Goal: Communication & Community: Answer question/provide support

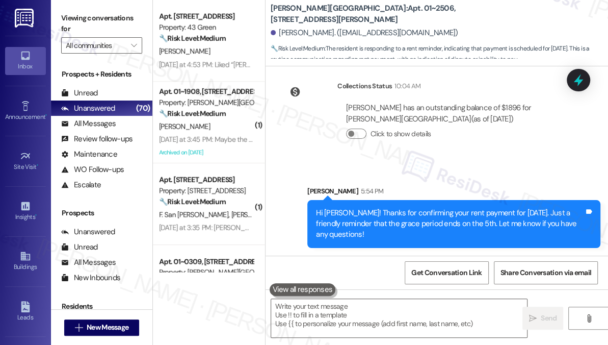
drag, startPoint x: 64, startPoint y: 22, endPoint x: 69, endPoint y: 30, distance: 8.9
click at [64, 22] on label "Viewing conversations for" at bounding box center [101, 23] width 81 height 27
click at [123, 319] on button " New Message" at bounding box center [101, 327] width 75 height 16
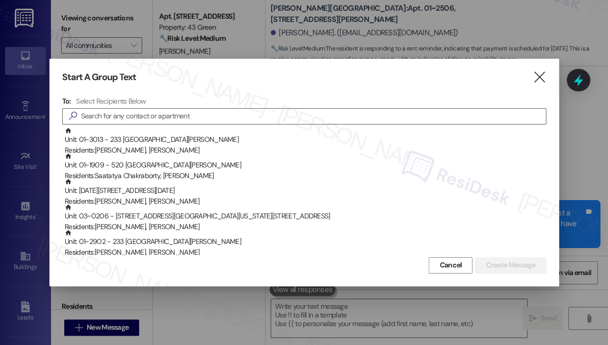
drag, startPoint x: 69, startPoint y: 82, endPoint x: 79, endPoint y: 92, distance: 14.1
click at [69, 82] on h3 "Start A Group Text" at bounding box center [99, 77] width 74 height 12
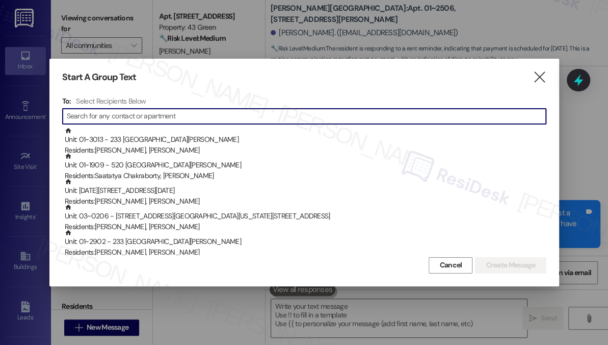
click at [114, 120] on input at bounding box center [306, 116] width 479 height 14
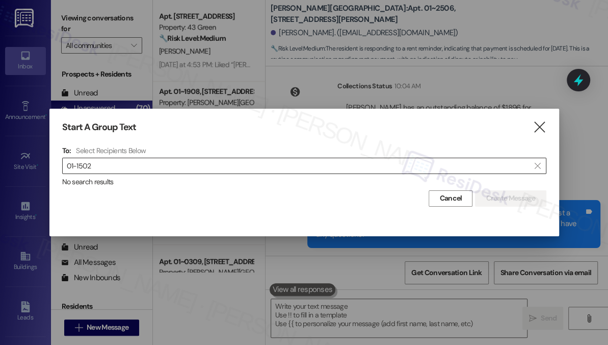
click at [68, 165] on input "01-1502" at bounding box center [298, 166] width 463 height 14
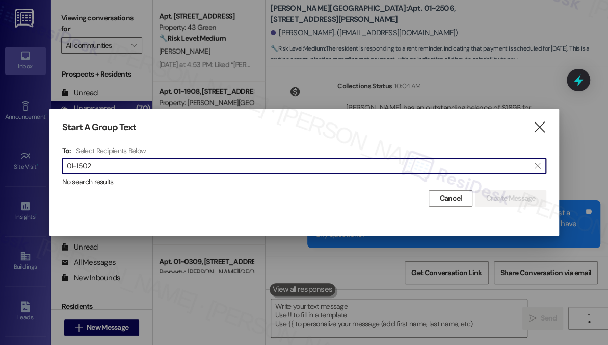
click at [94, 166] on input "01-1502" at bounding box center [298, 166] width 463 height 14
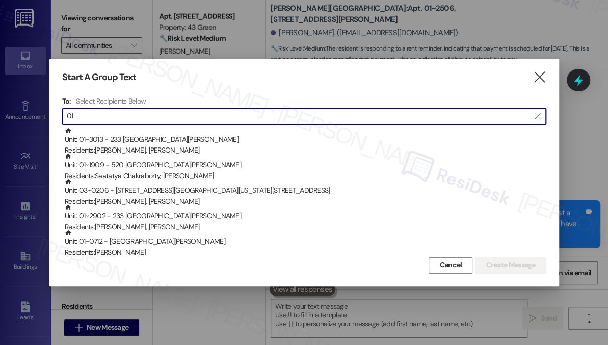
type input "0"
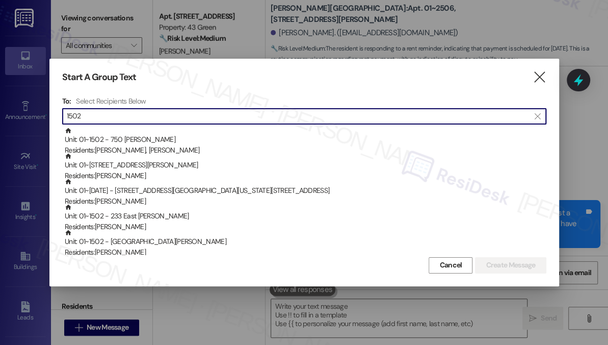
type input "1502"
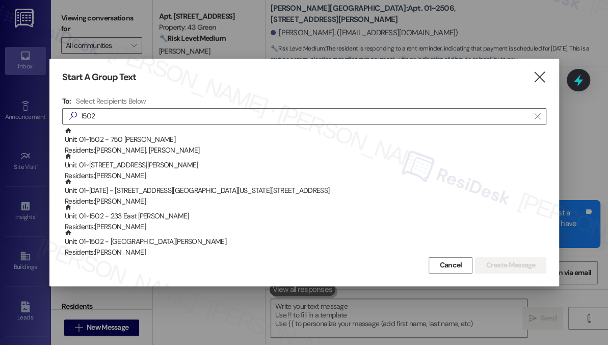
click at [69, 85] on div "Start A Group Text  To: Select Recipients Below  1502  Unit: 01~1502 - 750 N…" at bounding box center [304, 172] width 510 height 227
drag, startPoint x: 67, startPoint y: 48, endPoint x: 72, endPoint y: 50, distance: 5.3
click at [67, 48] on div at bounding box center [304, 172] width 608 height 345
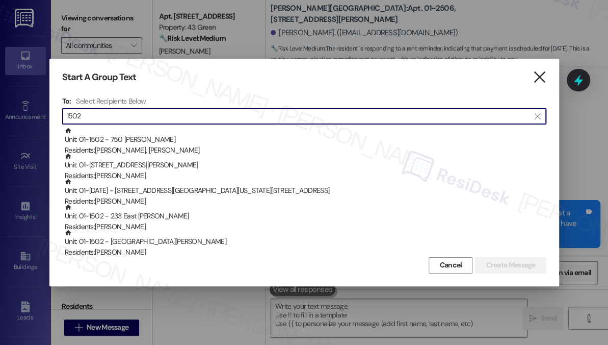
click at [539, 80] on icon "" at bounding box center [540, 77] width 14 height 11
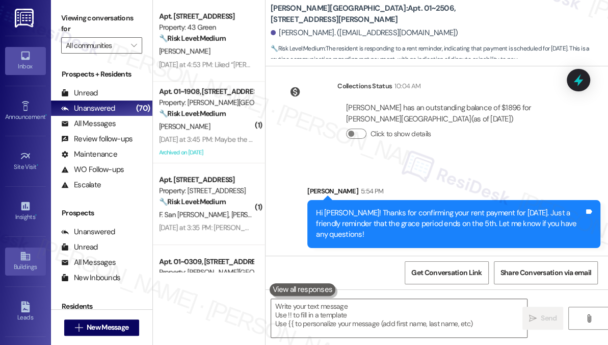
click at [16, 268] on div "Buildings" at bounding box center [25, 266] width 51 height 10
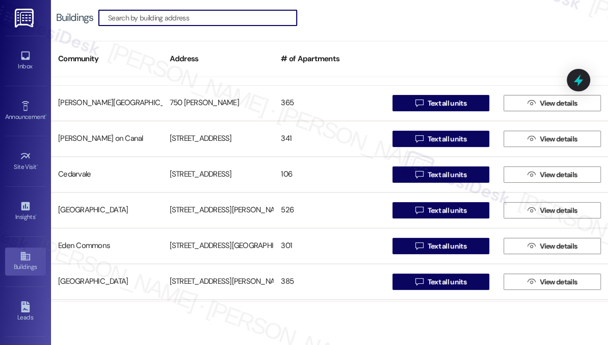
scroll to position [204, 0]
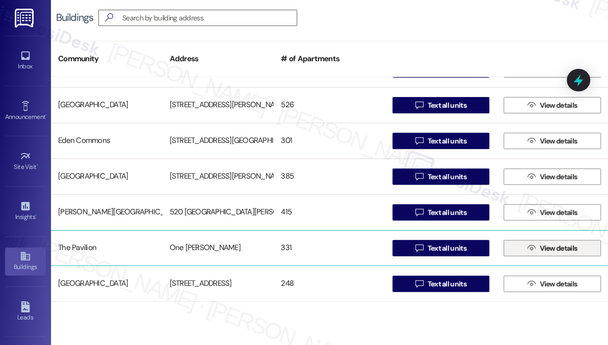
click at [548, 249] on span "View details" at bounding box center [559, 248] width 38 height 11
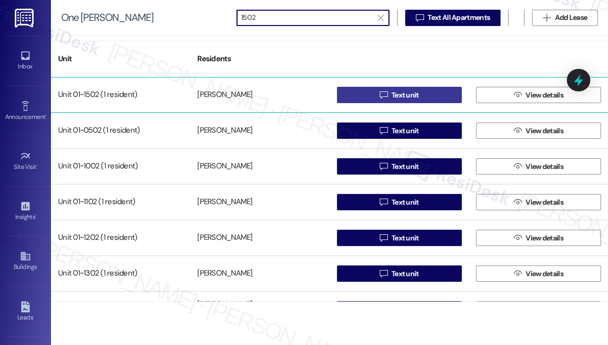
type input "1502"
click at [367, 92] on button " Text unit" at bounding box center [399, 95] width 125 height 16
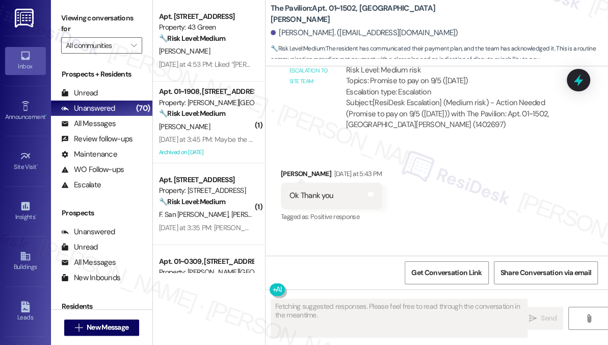
scroll to position [3708, 0]
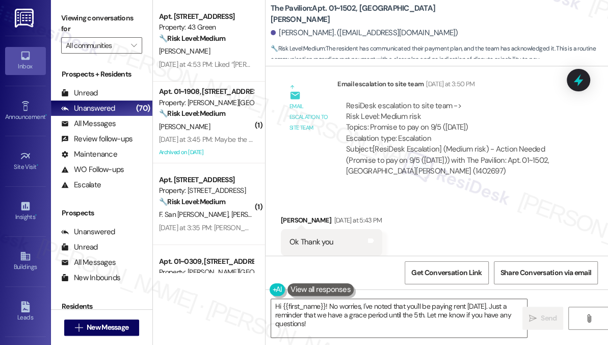
click at [75, 15] on label "Viewing conversations for" at bounding box center [101, 23] width 81 height 27
click at [330, 317] on textarea "Hi {{first_name}}! No worries, I've noted that you'll be paying rent on Friday.…" at bounding box center [399, 318] width 256 height 38
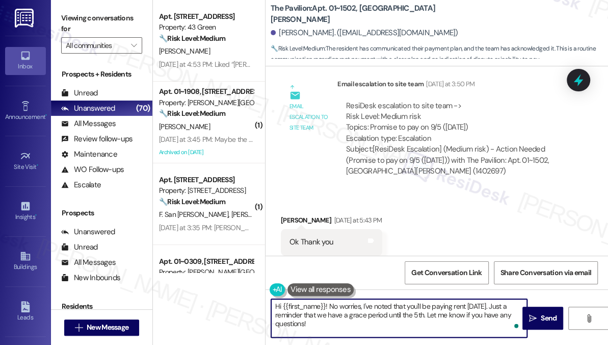
drag, startPoint x: 325, startPoint y: 324, endPoint x: 326, endPoint y: 307, distance: 17.4
click at [326, 307] on textarea "Hi {{first_name}}! No worries, I've noted that you'll be paying rent on Friday.…" at bounding box center [399, 318] width 256 height 38
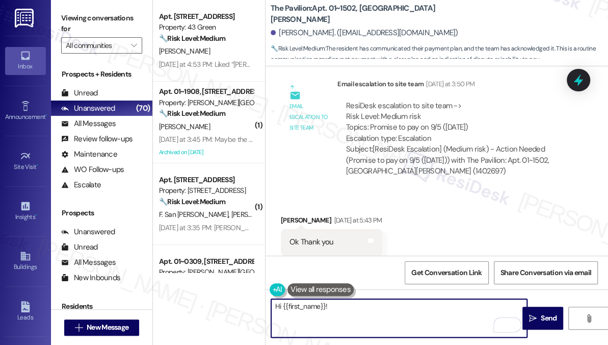
paste textarea "we will note the payment will be made on Friday."
drag, startPoint x: 327, startPoint y: 305, endPoint x: 348, endPoint y: 303, distance: 21.0
click at [327, 305] on textarea "Hi {{first_name}}! we will note the payment will be made on Friday." at bounding box center [399, 318] width 256 height 38
click at [330, 307] on textarea "Hi {{first_name}}! Our team will note that the payment will be made on Friday." at bounding box center [399, 318] width 256 height 38
click at [355, 324] on textarea "Hi {{first_name}}, good evening! Our team will note that the payment will be ma…" at bounding box center [399, 318] width 256 height 38
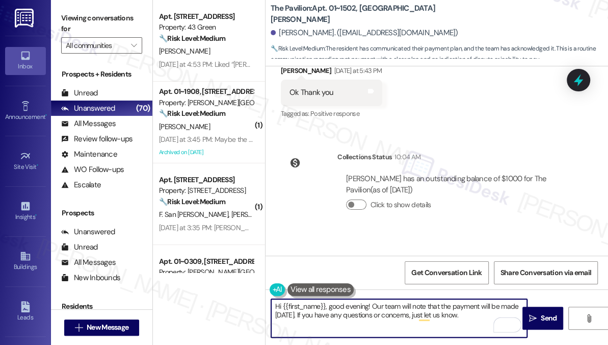
scroll to position [3899, 0]
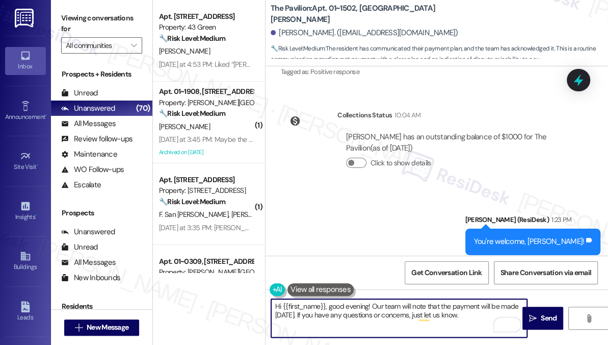
click at [478, 315] on textarea "Hi {{first_name}}, good evening! Our team will note that the payment will be ma…" at bounding box center [399, 318] width 256 height 38
click at [408, 313] on textarea "Hi {{first_name}}, good evening! Our team will note that the payment will be ma…" at bounding box center [399, 318] width 256 height 38
drag, startPoint x: 408, startPoint y: 313, endPoint x: 416, endPoint y: 313, distance: 7.6
click at [408, 313] on textarea "Hi {{first_name}}, good evening! Our team will note that the payment will be ma…" at bounding box center [399, 318] width 256 height 38
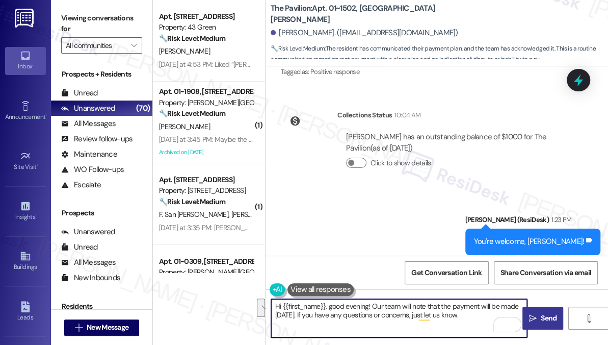
type textarea "Hi {{first_name}}, good evening! Our team will note that the payment will be ma…"
click at [534, 315] on icon "" at bounding box center [533, 318] width 8 height 8
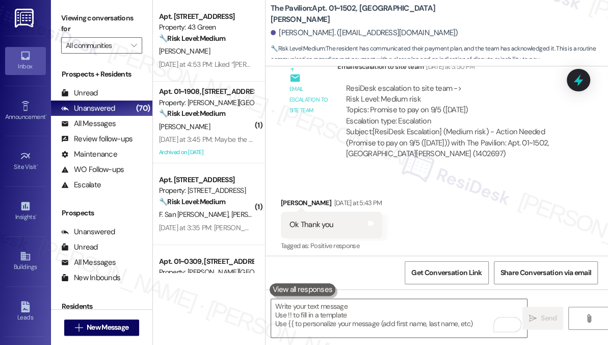
scroll to position [3708, 0]
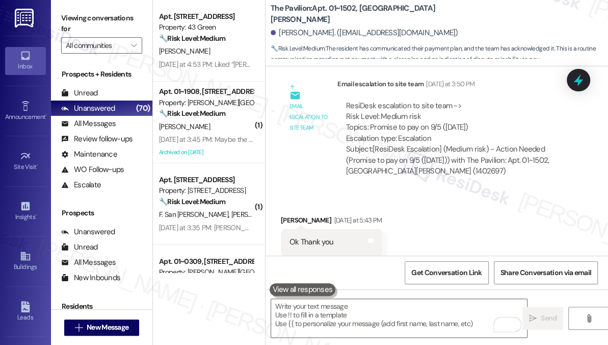
click at [62, 10] on label "Viewing conversations for" at bounding box center [101, 23] width 81 height 27
click at [15, 252] on link "Buildings" at bounding box center [25, 261] width 41 height 28
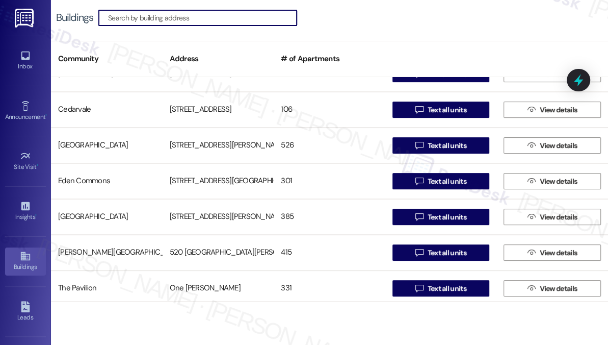
scroll to position [204, 0]
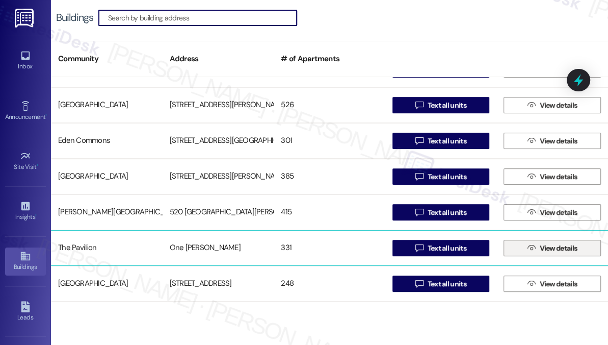
click at [538, 249] on span "View details" at bounding box center [559, 248] width 42 height 11
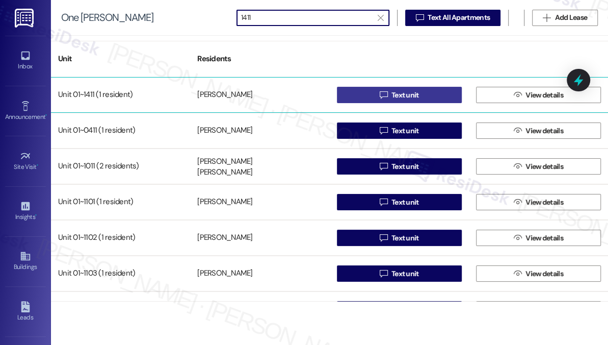
type input "1411"
click at [425, 93] on button " Text unit" at bounding box center [399, 95] width 125 height 16
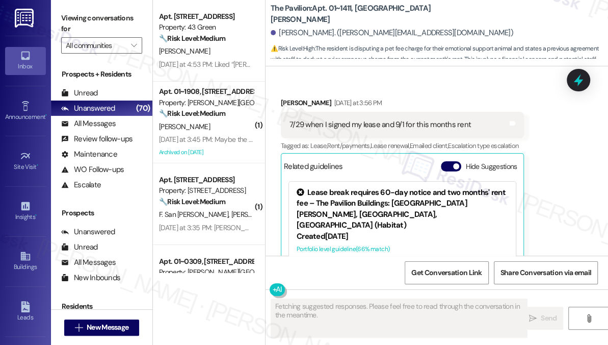
scroll to position [573, 0]
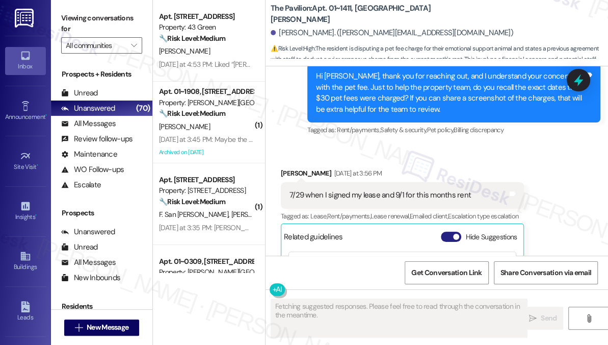
click at [451, 238] on button "Hide Suggestions" at bounding box center [451, 236] width 20 height 10
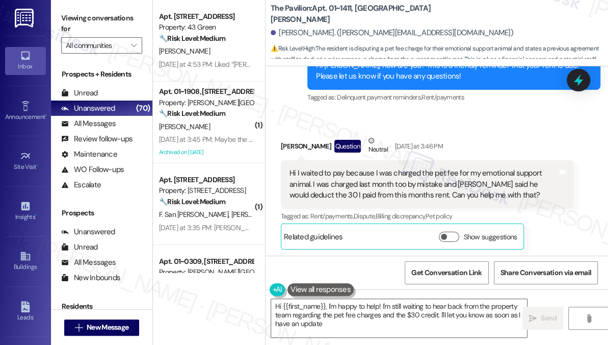
type textarea "Hi {{first_name}}, I'm happy to help! I'm still waiting to hear back from the p…"
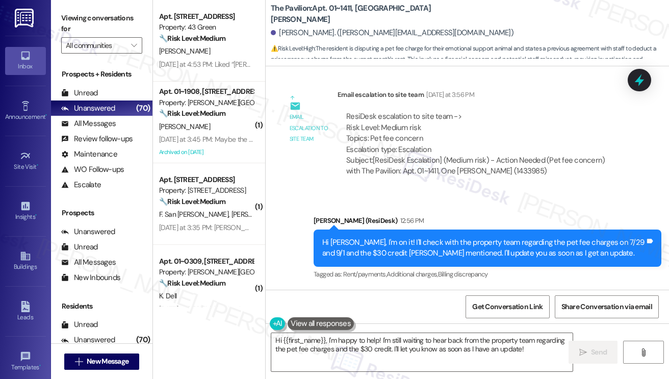
scroll to position [742, 0]
click at [406, 334] on textarea "Hi {{first_name}}, I'm happy to help! I'm still waiting to hear back from the p…" at bounding box center [421, 352] width 301 height 38
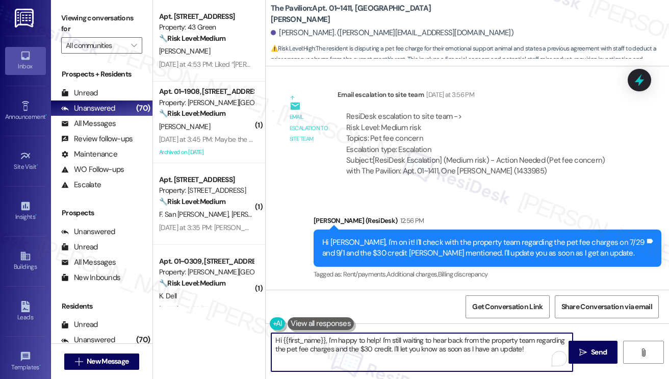
click at [406, 334] on textarea "Hi {{first_name}}, I'm happy to help! I'm still waiting to hear back from the p…" at bounding box center [421, 352] width 301 height 38
click at [447, 338] on textarea "Hi {{first_name}}, I'm happy to help! I'm still waiting to hear back from the p…" at bounding box center [421, 352] width 301 height 38
drag, startPoint x: 529, startPoint y: 355, endPoint x: 327, endPoint y: 341, distance: 202.3
click at [327, 341] on textarea "Hi {{first_name}}, I'm happy to help! I'm still waiting to hear back from the p…" at bounding box center [421, 352] width 301 height 38
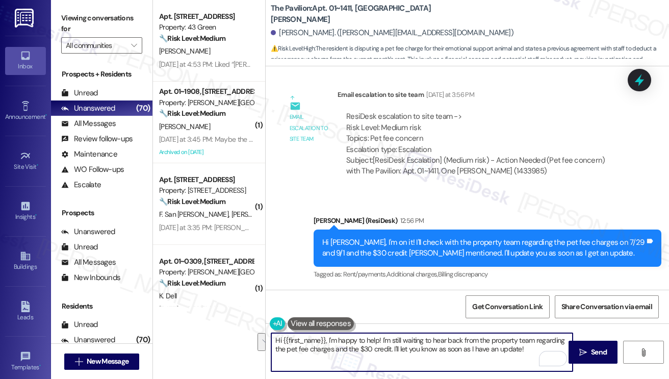
paste textarea "she does not currently have an approved assistance animal on their lease. They …"
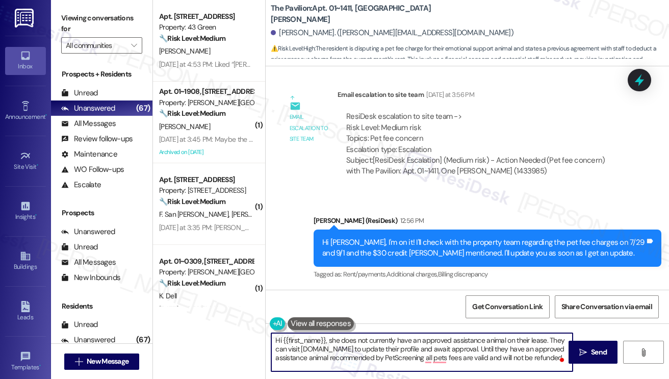
click at [328, 340] on textarea "Hi {{first_name}}, she does not currently have an approved assistance animal on…" at bounding box center [421, 352] width 301 height 38
click at [480, 338] on textarea "Hi {{first_name}}, just wanted to let you know that, as per the team, she does …" at bounding box center [421, 352] width 301 height 38
click at [372, 344] on textarea "Hi {{first_name}}, just wanted to let you know that, as per the team, you do no…" at bounding box center [421, 352] width 301 height 38
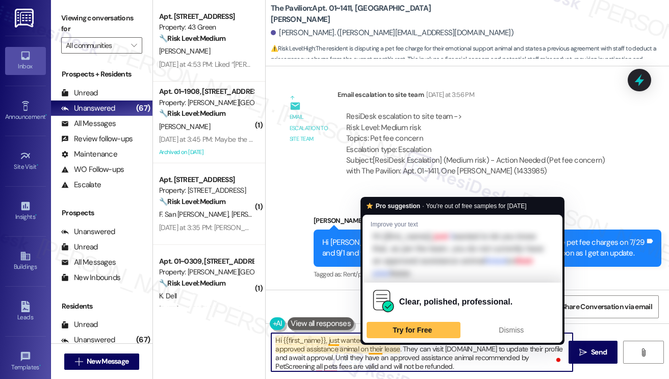
click at [372, 344] on textarea "Hi {{first_name}}, just wanted to let you know that, as per the team, you do no…" at bounding box center [421, 352] width 301 height 38
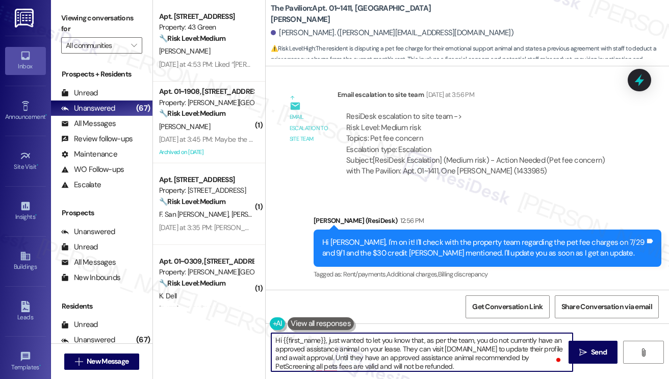
click at [409, 344] on textarea "Hi {{first_name}}, just wanted to let you know that, as per the team, you do no…" at bounding box center [421, 352] width 301 height 38
click at [532, 344] on textarea "Hi {{first_name}}, just wanted to let you know that, as per the team, you do no…" at bounding box center [421, 352] width 301 height 38
click at [365, 344] on textarea "Hi {{first_name}}, just wanted to let you know that, as per the team, you do no…" at bounding box center [421, 352] width 301 height 38
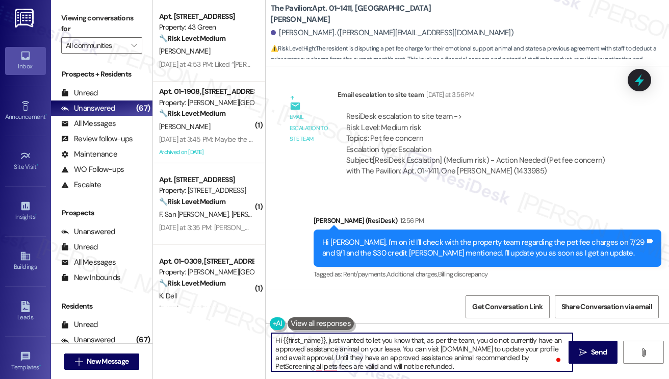
click at [346, 344] on textarea "Hi {{first_name}}, just wanted to let you know that, as per the team, you do no…" at bounding box center [421, 352] width 301 height 38
click at [355, 344] on textarea "Hi {{first_name}}, just wanted to let you know that, as per the team, you do no…" at bounding box center [421, 352] width 301 height 38
click at [451, 344] on textarea "Hi {{first_name}}, just wanted to let you know that, as per the team, you do no…" at bounding box center [421, 352] width 301 height 38
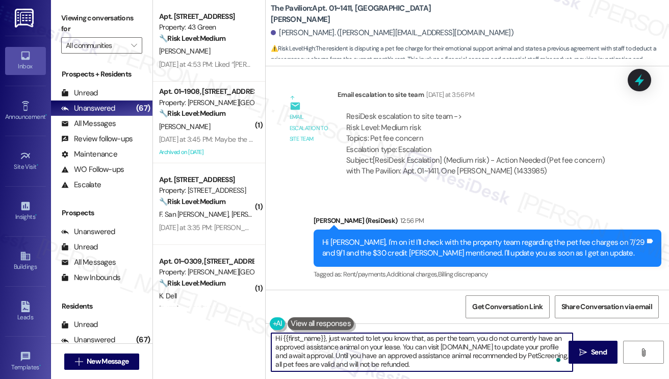
click at [451, 344] on textarea "Hi {{first_name}}, just wanted to let you know that, as per the team, you do no…" at bounding box center [421, 352] width 301 height 38
click at [410, 344] on textarea "Hi {{first_name}}, just wanted to let you know that, as per the team, you do no…" at bounding box center [421, 352] width 301 height 38
drag, startPoint x: 436, startPoint y: 364, endPoint x: 386, endPoint y: 347, distance: 53.5
click at [386, 344] on textarea "Hi {{first_name}}, just wanted to let you know that, as per the team, you do no…" at bounding box center [421, 352] width 301 height 38
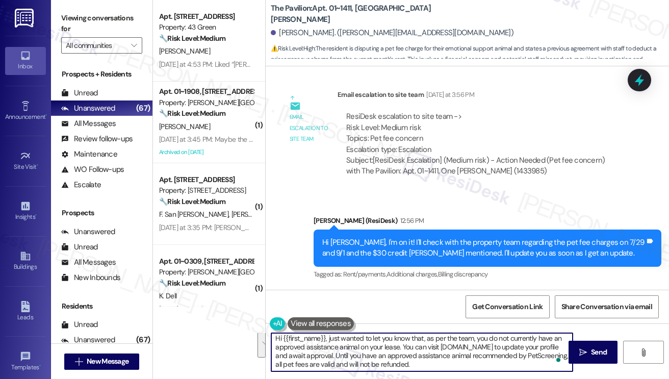
click at [395, 344] on textarea "Hi {{first_name}}, just wanted to let you know that, as per the team, you do no…" at bounding box center [421, 352] width 301 height 38
click at [439, 344] on textarea "Hi {{first_name}}, just wanted to let you know that, as per the team, you do no…" at bounding box center [421, 352] width 301 height 38
type textarea "Hi {{first_name}}, just wanted to let you know that, as per the team, you do no…"
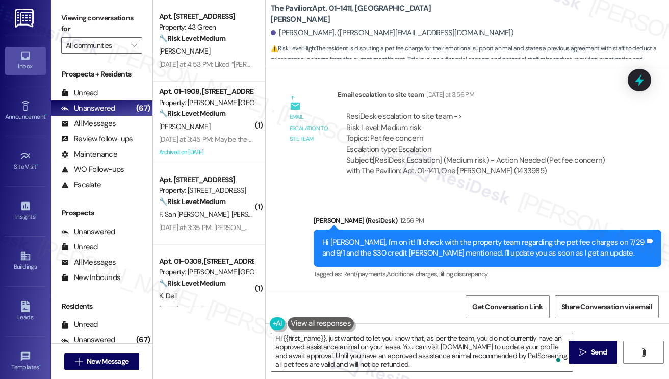
click at [83, 23] on label "Viewing conversations for" at bounding box center [101, 23] width 81 height 27
click at [331, 342] on textarea "Hi {{first_name}}, just wanted to let you know that, as per the team, you do no…" at bounding box center [421, 352] width 301 height 38
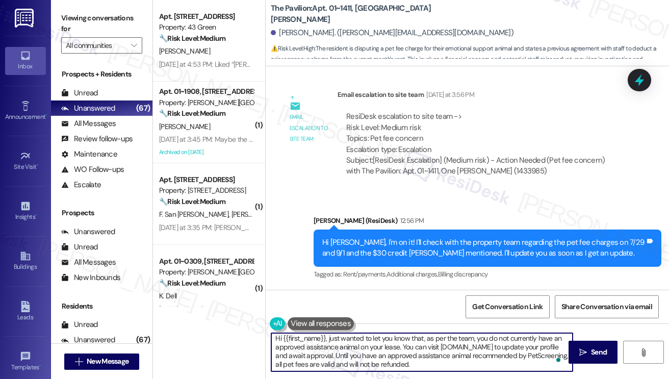
click at [331, 342] on textarea "Hi {{first_name}}, just wanted to let you know that, as per the team, you do no…" at bounding box center [421, 352] width 301 height 38
drag, startPoint x: 331, startPoint y: 342, endPoint x: 341, endPoint y: 343, distance: 9.7
click at [331, 342] on textarea "Hi {{first_name}}, just wanted to let you know that, as per the team, you do no…" at bounding box center [421, 352] width 301 height 38
click at [419, 344] on textarea "Hi {{first_name}}, just wanted to let you know that, as per the team, you do no…" at bounding box center [421, 352] width 301 height 38
click at [498, 344] on textarea "Hi {{first_name}}, just wanted to let you know that, as per the team, you do no…" at bounding box center [421, 352] width 301 height 38
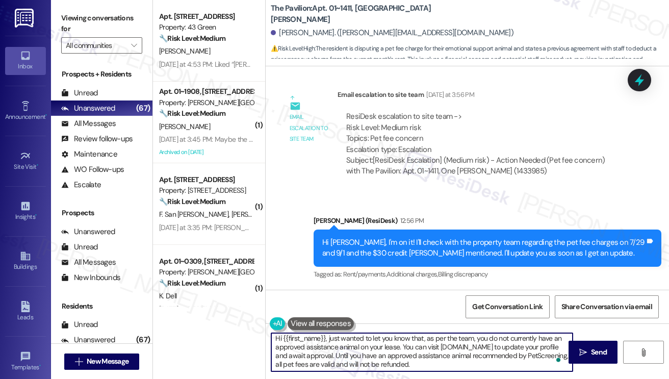
click at [498, 344] on textarea "Hi {{first_name}}, just wanted to let you know that, as per the team, you do no…" at bounding box center [421, 352] width 301 height 38
click at [435, 344] on textarea "Hi {{first_name}}, just wanted to let you know that, as per the team, you do no…" at bounding box center [421, 352] width 301 height 38
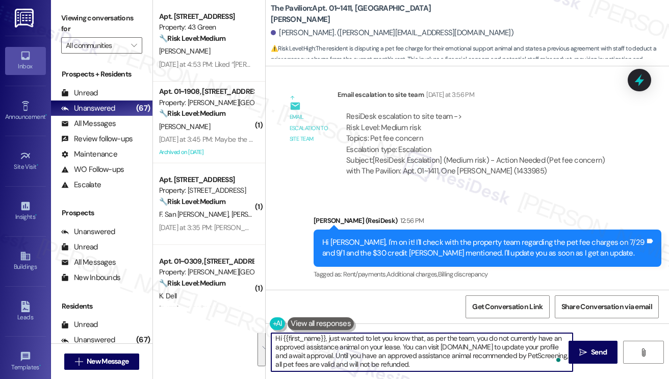
click at [430, 344] on textarea "Hi {{first_name}}, just wanted to let you know that, as per the team, you do no…" at bounding box center [421, 352] width 301 height 38
click at [444, 344] on textarea "Hi {{first_name}}, just wanted to let you know that, as per the team, you do no…" at bounding box center [421, 352] width 301 height 38
click at [438, 344] on textarea "Hi {{first_name}}, just wanted to let you know that, as per the team, you do no…" at bounding box center [421, 352] width 301 height 38
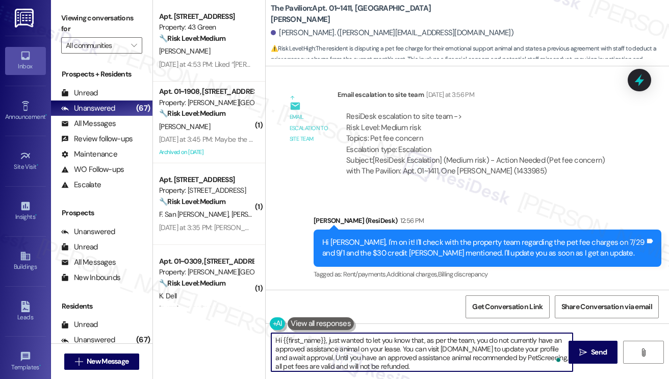
click at [438, 344] on textarea "Hi {{first_name}}, just wanted to let you know that, as per the team, you do no…" at bounding box center [421, 352] width 301 height 38
click at [434, 344] on textarea "Hi {{first_name}}, just wanted to let you know that, as per the team, you do no…" at bounding box center [421, 352] width 301 height 38
click at [430, 344] on textarea "Hi {{first_name}}, just wanted to let you know that, as per the team, you do no…" at bounding box center [421, 352] width 301 height 38
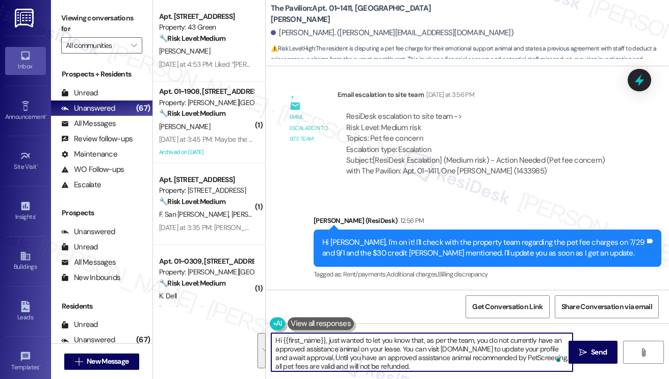
click at [475, 339] on textarea "Hi {{first_name}}, just wanted to let you know that, as per the team, you do no…" at bounding box center [421, 352] width 301 height 38
drag, startPoint x: 470, startPoint y: 341, endPoint x: 408, endPoint y: 340, distance: 61.7
click at [408, 340] on textarea "Hi {{first_name}}, just wanted to let you know that, as per the team, you do no…" at bounding box center [421, 352] width 301 height 38
click at [396, 344] on textarea "Hi {{first_name}}, just wanted to let you know that, as per the team, you do no…" at bounding box center [421, 352] width 301 height 38
drag, startPoint x: 473, startPoint y: 339, endPoint x: 419, endPoint y: 339, distance: 53.5
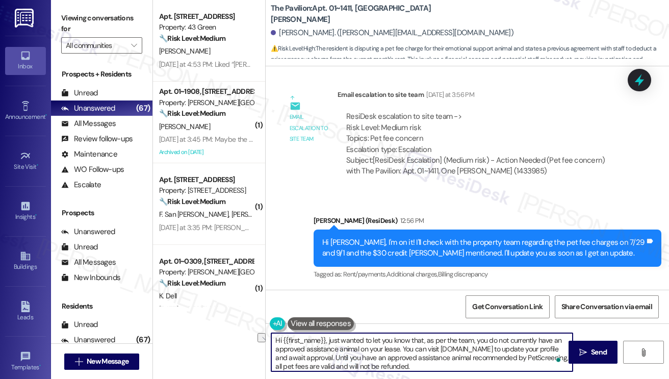
click at [419, 339] on textarea "Hi {{first_name}}, just wanted to let you know that, as per the team, you do no…" at bounding box center [421, 352] width 301 height 38
click at [416, 344] on textarea "Hi {{first_name}}, just wanted to let you know that, as per the team, you do no…" at bounding box center [421, 352] width 301 height 38
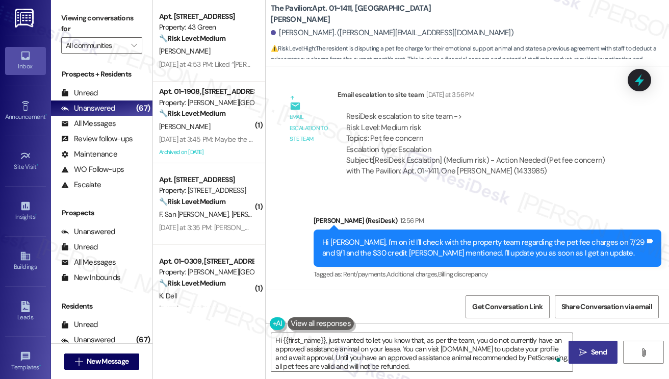
click at [581, 344] on icon "" at bounding box center [583, 352] width 8 height 8
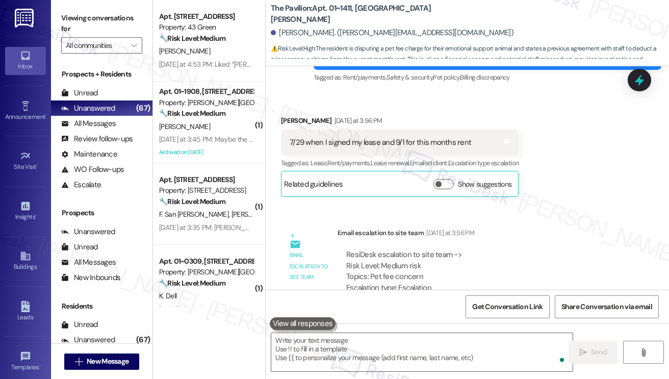
scroll to position [518, 0]
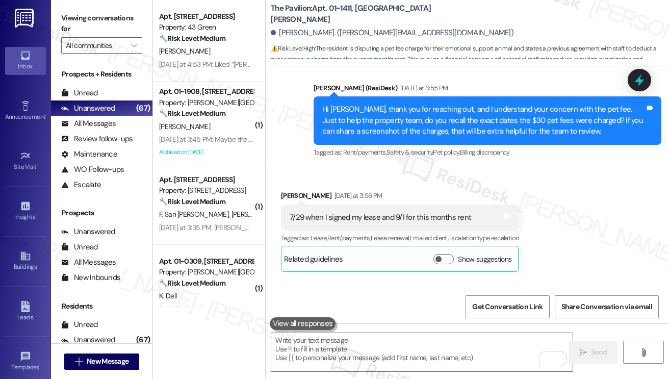
click at [67, 3] on div "Viewing conversations for All communities " at bounding box center [101, 32] width 101 height 64
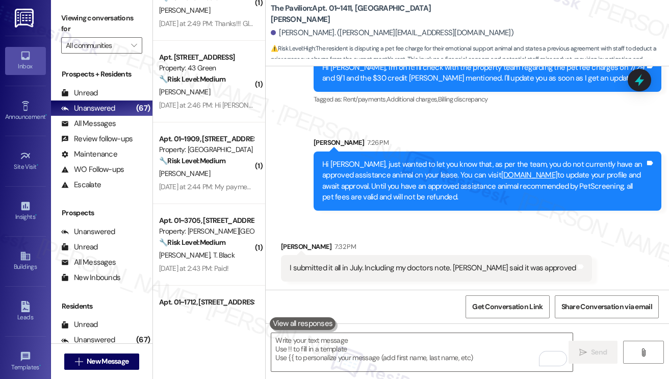
scroll to position [916, 0]
click at [364, 278] on div "I submitted it all in July. Including my doctors note. Chris said it was approv…" at bounding box center [436, 268] width 311 height 26
click at [359, 268] on div "I submitted it all in July. Including my doctors note. [PERSON_NAME] said it wa…" at bounding box center [433, 267] width 286 height 11
click at [373, 183] on div "Hi Paige, just wanted to let you know that, as per the team, you do not current…" at bounding box center [483, 181] width 323 height 44
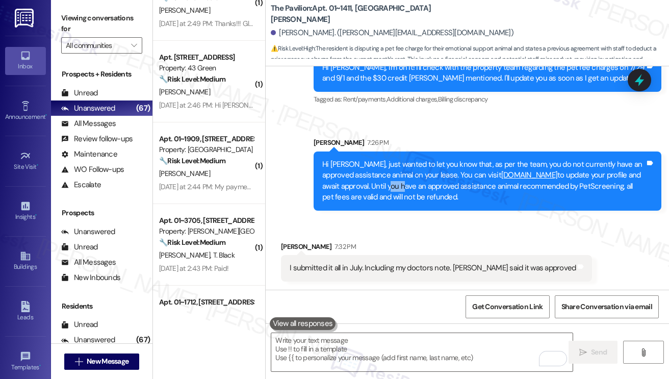
click at [373, 183] on div "Hi Paige, just wanted to let you know that, as per the team, you do not current…" at bounding box center [483, 181] width 323 height 44
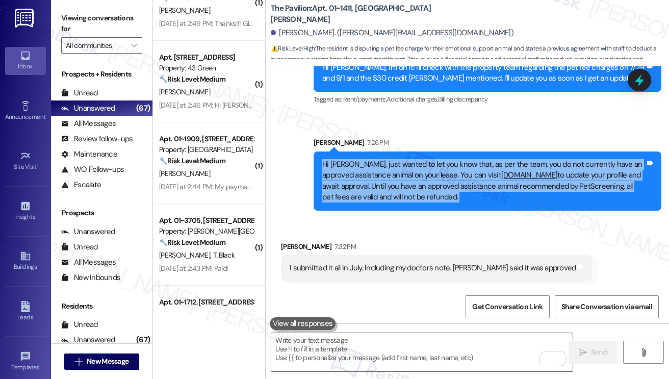
click at [373, 183] on div "Hi Paige, just wanted to let you know that, as per the team, you do not current…" at bounding box center [483, 181] width 323 height 44
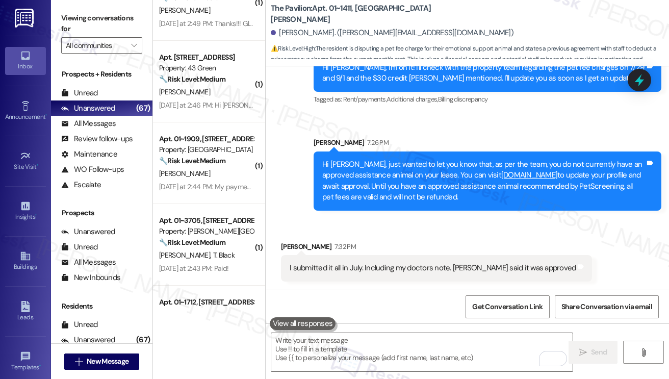
click at [388, 269] on div "I submitted it all in July. Including my doctors note. [PERSON_NAME] said it wa…" at bounding box center [433, 267] width 286 height 11
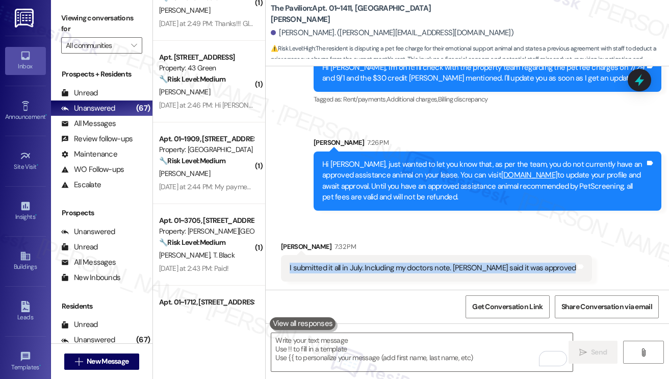
click at [388, 269] on div "I submitted it all in July. Including my doctors note. [PERSON_NAME] said it wa…" at bounding box center [433, 267] width 286 height 11
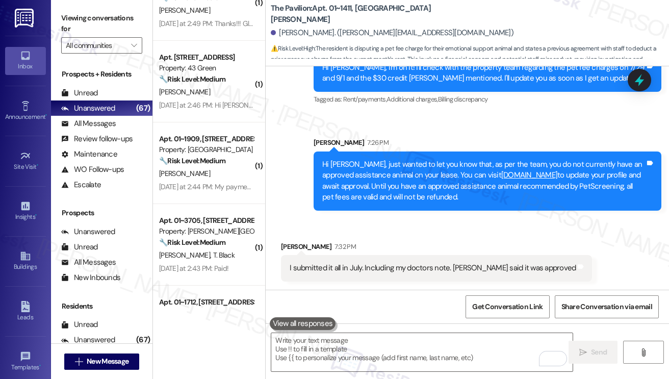
click at [416, 181] on div "Hi Paige, just wanted to let you know that, as per the team, you do not current…" at bounding box center [483, 181] width 323 height 44
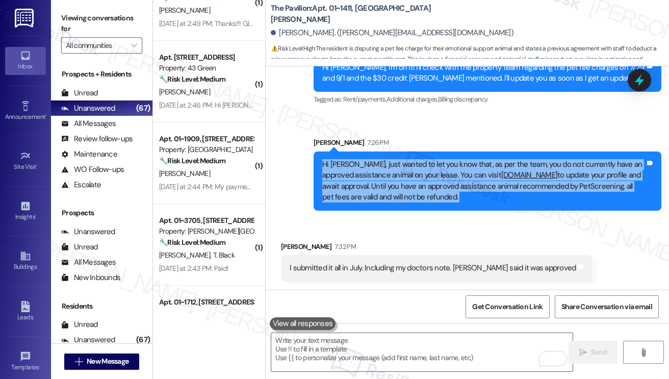
click at [416, 181] on div "Hi Paige, just wanted to let you know that, as per the team, you do not current…" at bounding box center [483, 181] width 323 height 44
click at [388, 165] on div "Hi Paige, just wanted to let you know that, as per the team, you do not current…" at bounding box center [483, 181] width 323 height 44
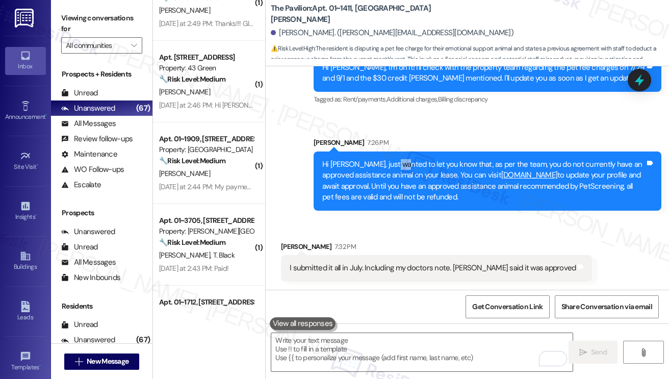
click at [388, 165] on div "Hi Paige, just wanted to let you know that, as per the team, you do not current…" at bounding box center [483, 181] width 323 height 44
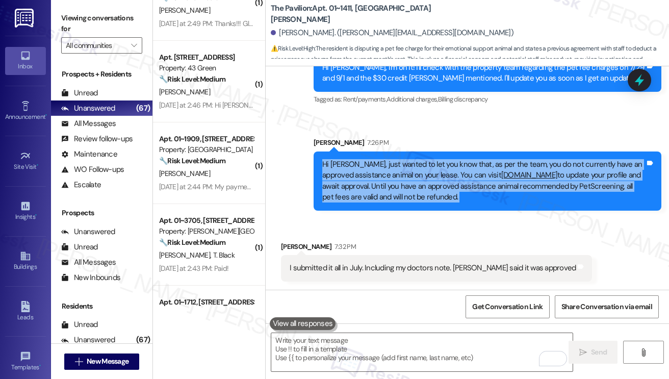
click at [388, 165] on div "Hi Paige, just wanted to let you know that, as per the team, you do not current…" at bounding box center [483, 181] width 323 height 44
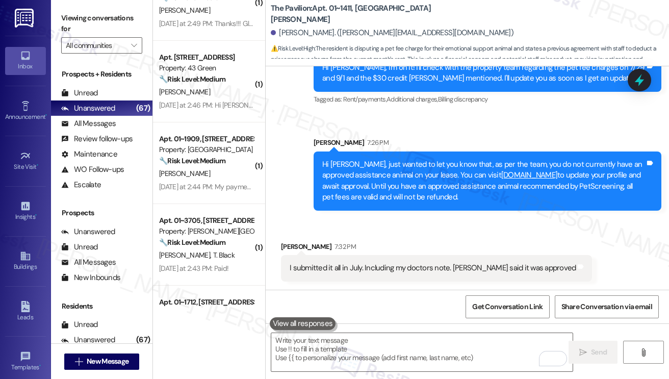
click at [73, 21] on label "Viewing conversations for" at bounding box center [101, 23] width 81 height 27
click at [350, 267] on div "I submitted it all in July. Including my doctors note. [PERSON_NAME] said it wa…" at bounding box center [433, 267] width 286 height 11
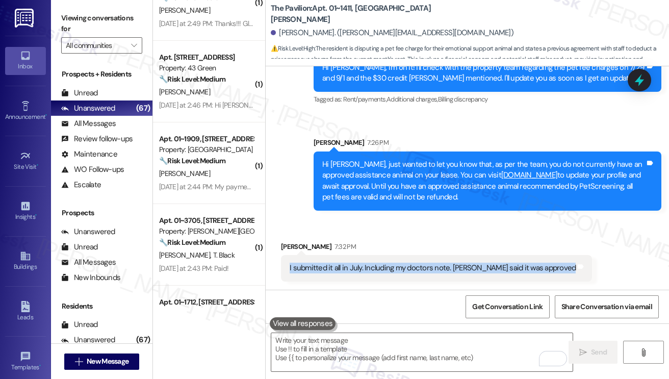
click at [350, 267] on div "I submitted it all in July. Including my doctors note. [PERSON_NAME] said it wa…" at bounding box center [433, 267] width 286 height 11
click at [425, 275] on div "I submitted it all in July. Including my doctors note. Chris said it was approv…" at bounding box center [436, 268] width 311 height 26
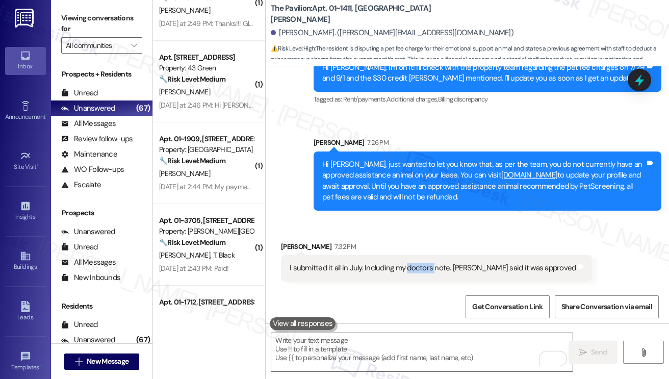
click at [425, 275] on div "I submitted it all in July. Including my doctors note. Chris said it was approv…" at bounding box center [436, 268] width 311 height 26
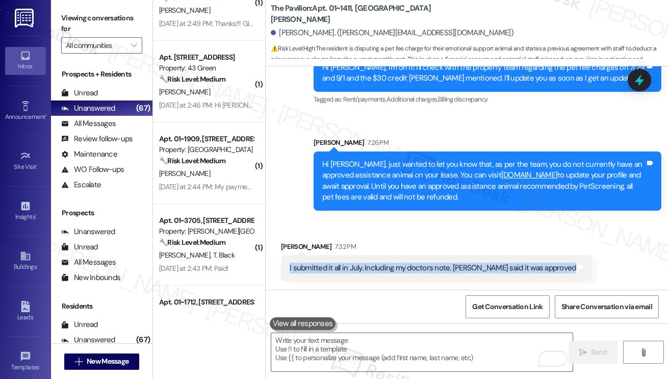
click at [425, 275] on div "I submitted it all in July. Including my doctors note. Chris said it was approv…" at bounding box center [436, 268] width 311 height 26
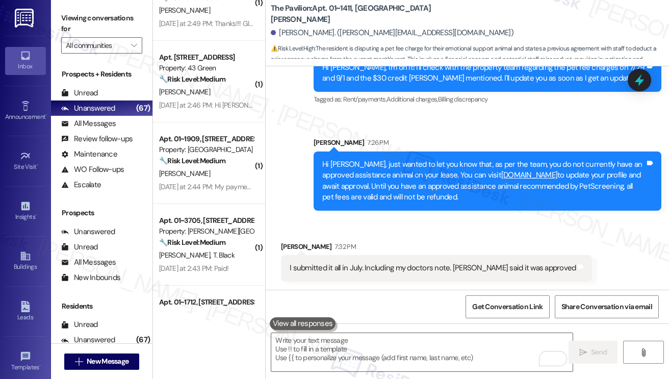
click at [428, 178] on div "Hi Paige, just wanted to let you know that, as per the team, you do not current…" at bounding box center [483, 181] width 323 height 44
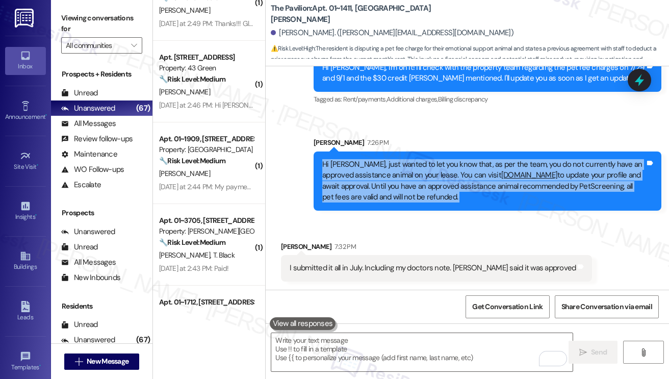
click at [428, 178] on div "Hi Paige, just wanted to let you know that, as per the team, you do not current…" at bounding box center [483, 181] width 323 height 44
click at [397, 163] on div "Hi Paige, just wanted to let you know that, as per the team, you do not current…" at bounding box center [483, 181] width 323 height 44
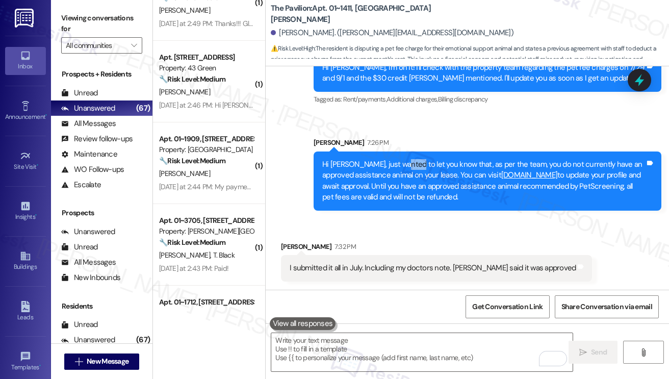
click at [397, 163] on div "Hi Paige, just wanted to let you know that, as per the team, you do not current…" at bounding box center [483, 181] width 323 height 44
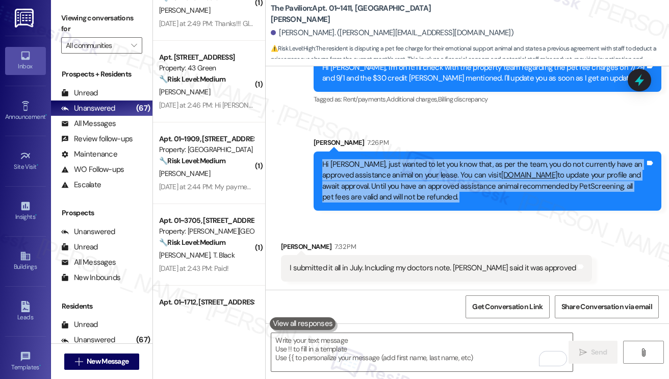
click at [397, 163] on div "Hi Paige, just wanted to let you know that, as per the team, you do not current…" at bounding box center [483, 181] width 323 height 44
click at [495, 198] on div "Hi Paige, just wanted to let you know that, as per the team, you do not current…" at bounding box center [483, 181] width 323 height 44
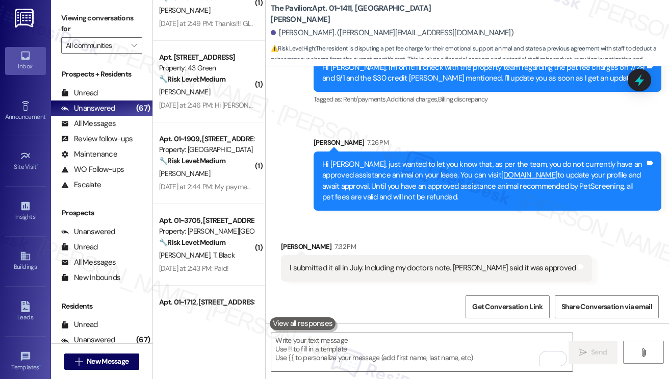
click at [397, 175] on div "Hi Paige, just wanted to let you know that, as per the team, you do not current…" at bounding box center [483, 181] width 323 height 44
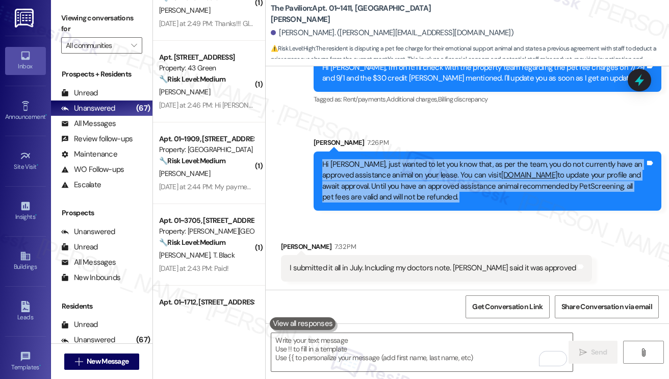
click at [397, 175] on div "Hi Paige, just wanted to let you know that, as per the team, you do not current…" at bounding box center [483, 181] width 323 height 44
click at [416, 189] on div "Hi Paige, just wanted to let you know that, as per the team, you do not current…" at bounding box center [483, 181] width 323 height 44
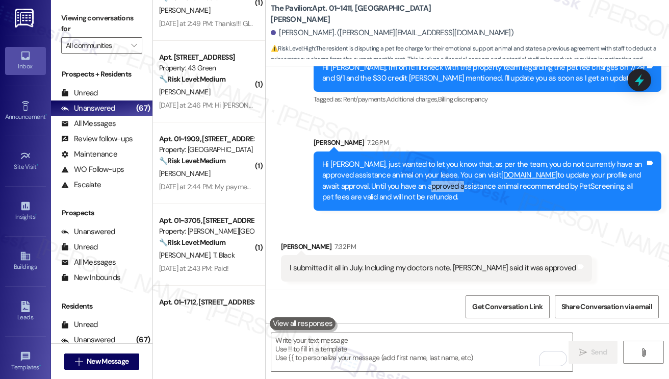
click at [416, 189] on div "Hi Paige, just wanted to let you know that, as per the team, you do not current…" at bounding box center [483, 181] width 323 height 44
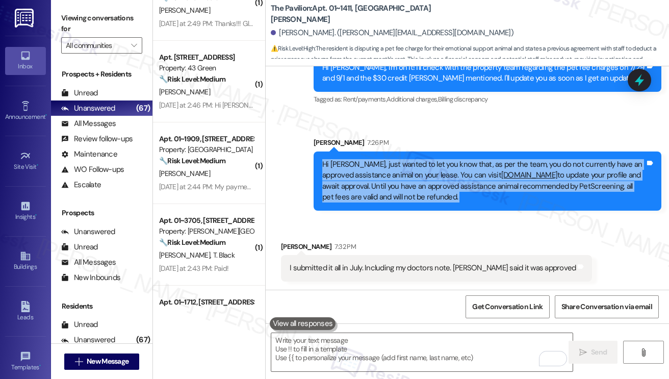
click at [416, 189] on div "Hi Paige, just wanted to let you know that, as per the team, you do not current…" at bounding box center [483, 181] width 323 height 44
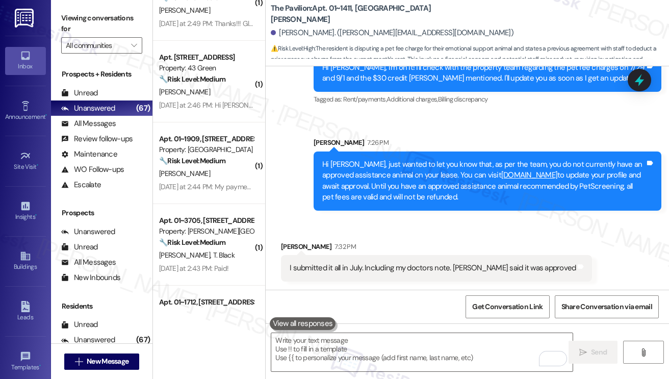
click at [428, 273] on div "I submitted it all in July. Including my doctors note. [PERSON_NAME] said it wa…" at bounding box center [433, 267] width 286 height 11
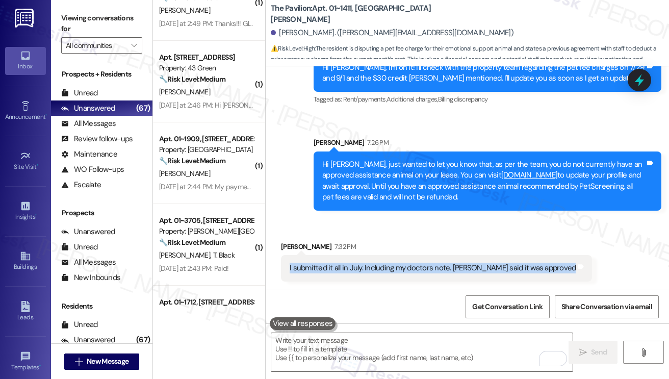
click at [428, 273] on div "I submitted it all in July. Including my doctors note. [PERSON_NAME] said it wa…" at bounding box center [433, 267] width 286 height 11
click at [453, 268] on div "I submitted it all in July. Including my doctors note. [PERSON_NAME] said it wa…" at bounding box center [433, 267] width 286 height 11
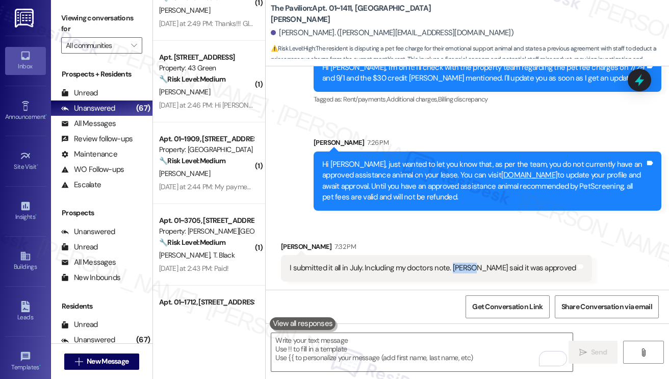
click at [453, 268] on div "I submitted it all in July. Including my doctors note. [PERSON_NAME] said it wa…" at bounding box center [433, 267] width 286 height 11
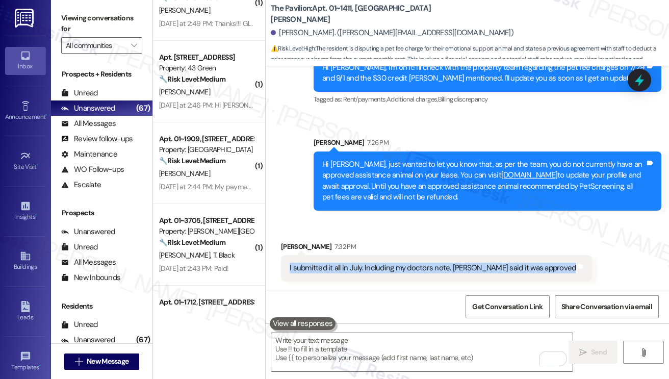
click at [453, 268] on div "I submitted it all in July. Including my doctors note. [PERSON_NAME] said it wa…" at bounding box center [433, 267] width 286 height 11
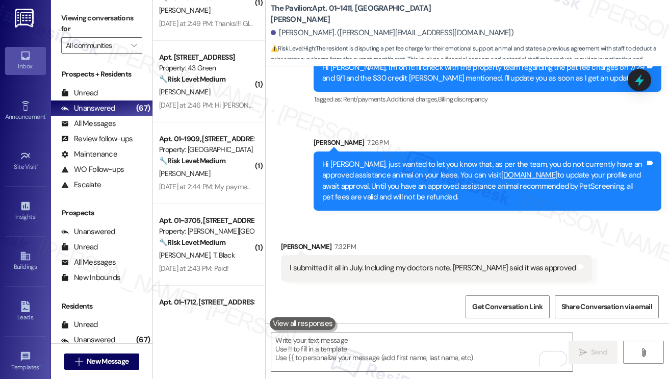
click at [76, 28] on label "Viewing conversations for" at bounding box center [101, 23] width 81 height 27
click at [64, 6] on div "Viewing conversations for All communities " at bounding box center [101, 32] width 101 height 64
click at [439, 177] on div "Hi Paige, just wanted to let you know that, as per the team, you do not current…" at bounding box center [483, 181] width 323 height 44
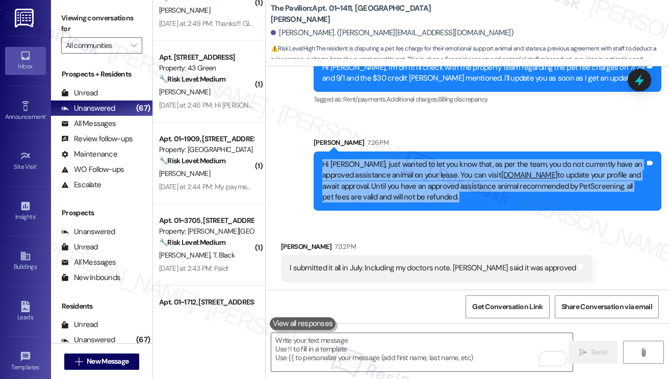
click at [439, 177] on div "Hi Paige, just wanted to let you know that, as per the team, you do not current…" at bounding box center [483, 181] width 323 height 44
copy div "Hi Paige, just wanted to let you know that, as per the team, you do not current…"
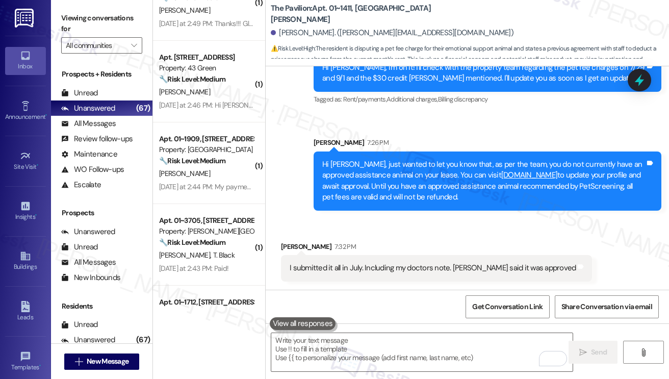
click at [80, 28] on label "Viewing conversations for" at bounding box center [101, 23] width 81 height 27
click at [401, 270] on div "I submitted it all in July. Including my doctors note. [PERSON_NAME] said it wa…" at bounding box center [433, 267] width 286 height 11
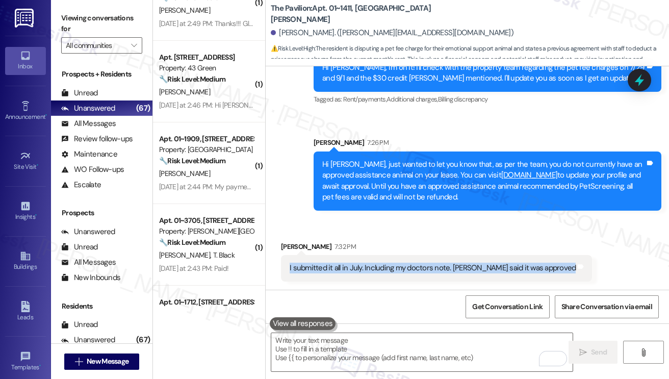
click at [401, 270] on div "I submitted it all in July. Including my doctors note. [PERSON_NAME] said it wa…" at bounding box center [433, 267] width 286 height 11
copy div "I submitted it all in July. Including my doctors note. Chris said it was approv…"
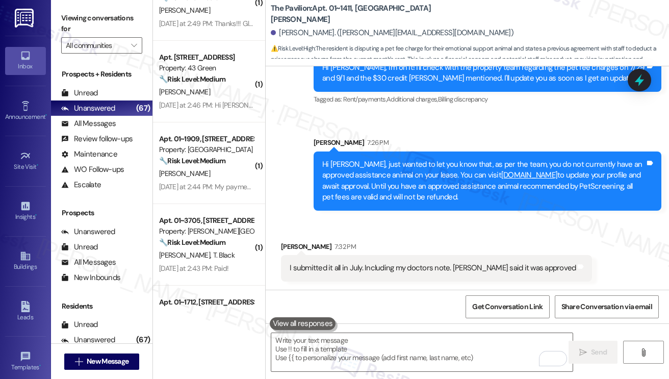
drag, startPoint x: 77, startPoint y: 27, endPoint x: 83, endPoint y: 30, distance: 5.9
click at [77, 27] on label "Viewing conversations for" at bounding box center [101, 23] width 81 height 27
click at [369, 344] on textarea "To enrich screen reader interactions, please activate Accessibility in Grammarl…" at bounding box center [421, 352] width 301 height 38
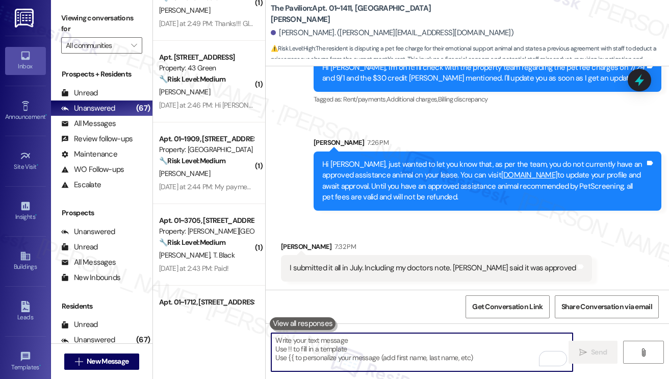
paste textarea "Thank you for sharing that. I want to make sure we get this cleared up for you.…"
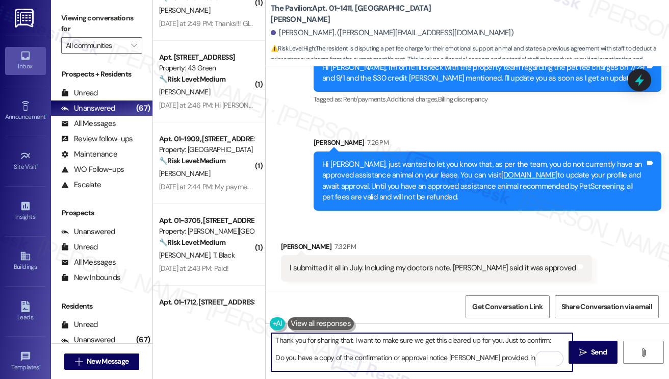
scroll to position [17, 0]
click at [273, 337] on textarea "Thank you for sharing that. I want to make sure we get this cleared up for you.…" at bounding box center [421, 352] width 301 height 38
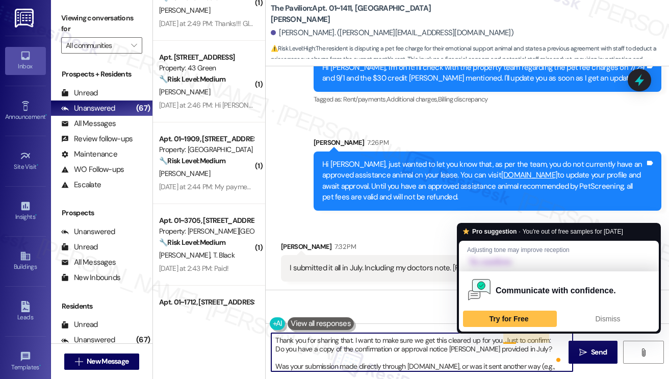
scroll to position [0, 0]
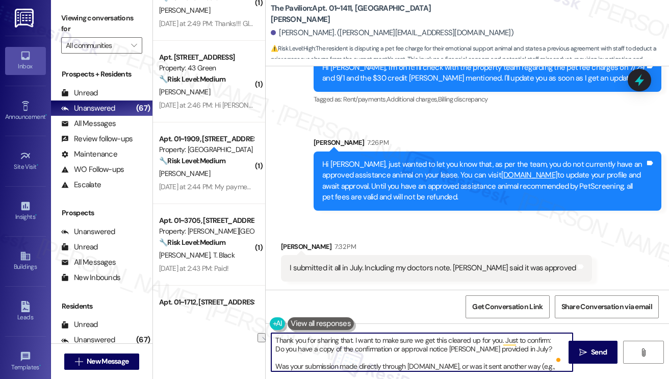
drag, startPoint x: 503, startPoint y: 336, endPoint x: 365, endPoint y: 340, distance: 137.7
click at [365, 340] on textarea "Thank you for sharing that. I want to make sure we get this cleared up for you.…" at bounding box center [421, 352] width 301 height 38
click at [407, 344] on textarea "Thank you for sharing that. Just to confirm, do you have a copy of the confirma…" at bounding box center [421, 352] width 301 height 38
click at [408, 267] on div "I submitted it all in July. Including my doctors note. [PERSON_NAME] said it wa…" at bounding box center [433, 267] width 286 height 11
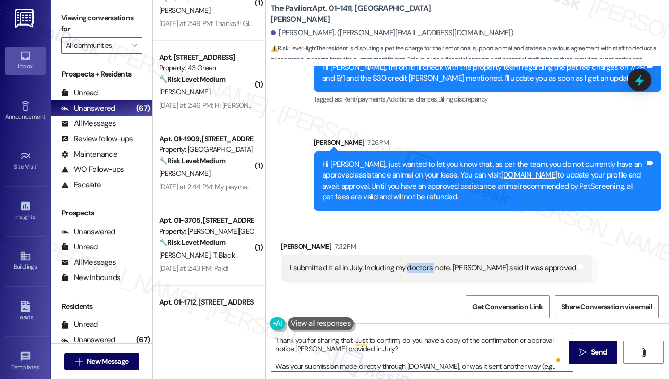
click at [408, 267] on div "I submitted it all in July. Including my doctors note. [PERSON_NAME] said it wa…" at bounding box center [433, 267] width 286 height 11
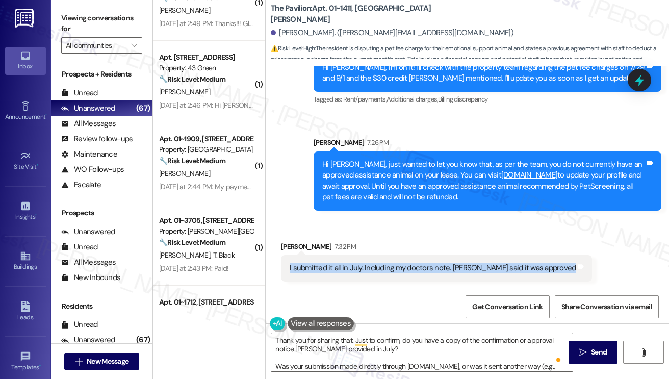
click at [408, 267] on div "I submitted it all in July. Including my doctors note. [PERSON_NAME] said it wa…" at bounding box center [433, 267] width 286 height 11
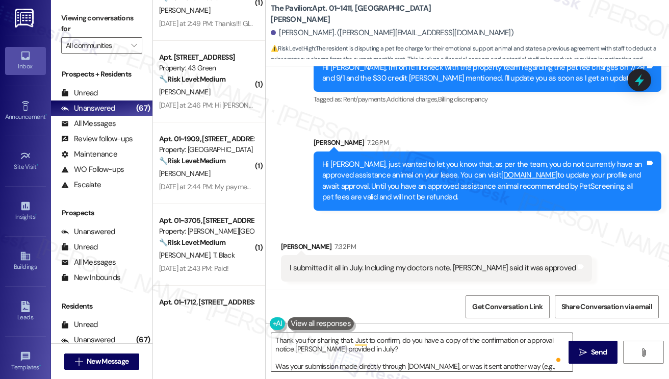
click at [364, 344] on textarea "Thank you for sharing that. Just to confirm, do you have a copy of the confirma…" at bounding box center [421, 352] width 301 height 38
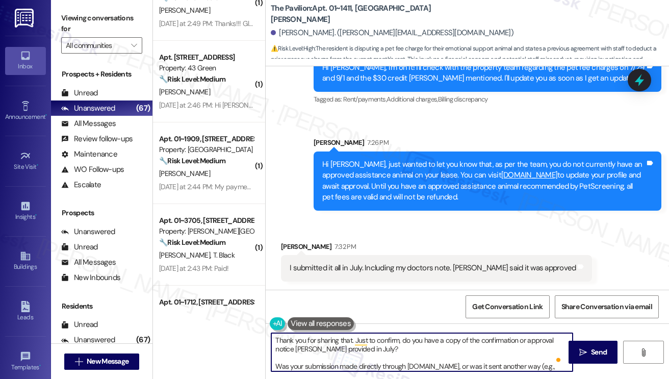
scroll to position [11, 0]
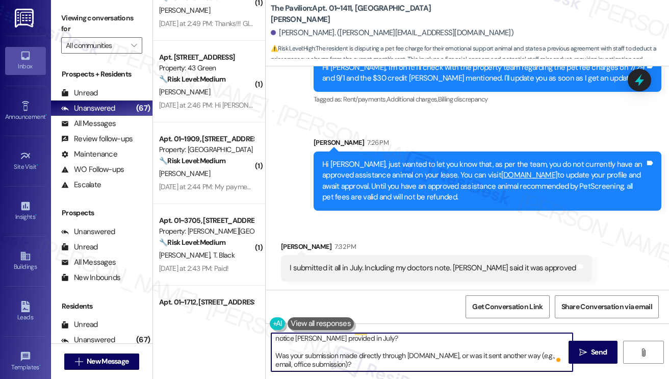
drag, startPoint x: 277, startPoint y: 355, endPoint x: 299, endPoint y: 330, distance: 33.3
click at [277, 344] on textarea "Thank you for sharing that. Just to confirm, do you have a copy of the confirma…" at bounding box center [421, 352] width 301 height 38
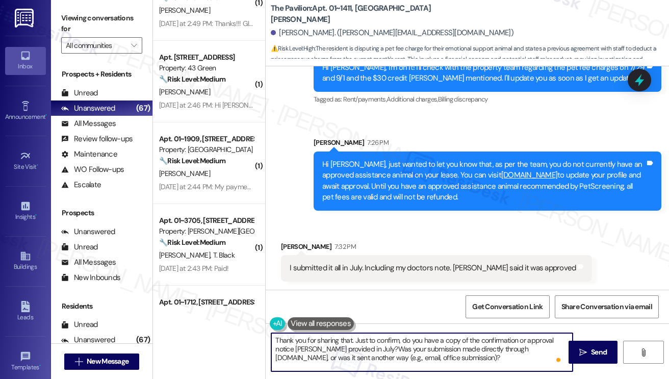
scroll to position [0, 0]
drag, startPoint x: 434, startPoint y: 358, endPoint x: 453, endPoint y: 356, distance: 18.5
click at [434, 344] on textarea "Thank you for sharing that. Just to confirm, do you have a copy of the confirma…" at bounding box center [421, 352] width 301 height 38
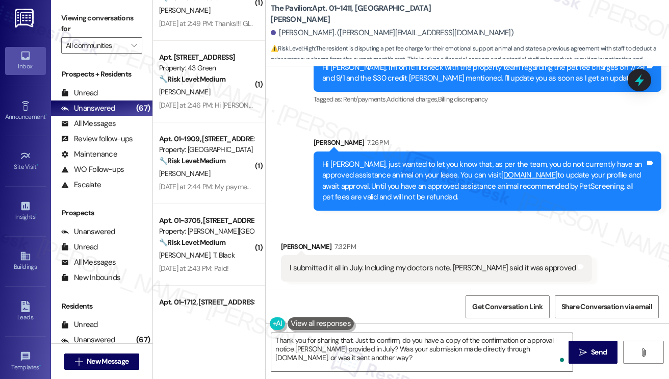
click at [71, 27] on label "Viewing conversations for" at bounding box center [101, 23] width 81 height 27
click at [353, 344] on textarea "Thank you for sharing that. Just to confirm, do you have a copy of the confirma…" at bounding box center [421, 352] width 301 height 38
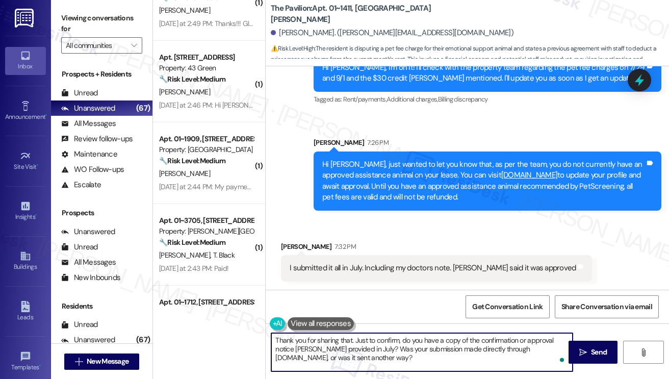
click at [353, 344] on textarea "Thank you for sharing that. Just to confirm, do you have a copy of the confirma…" at bounding box center [421, 352] width 301 height 38
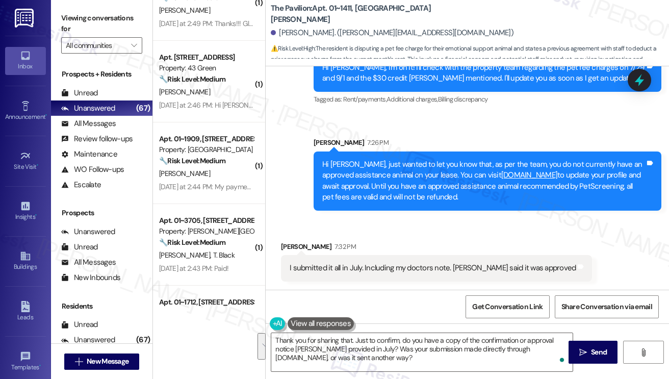
click at [287, 243] on div "Paige Forrester 7:32 PM" at bounding box center [436, 248] width 311 height 14
copy div "Paige"
click at [351, 339] on textarea "Thank you for sharing that. Just to confirm, do you have a copy of the confirma…" at bounding box center [421, 352] width 301 height 38
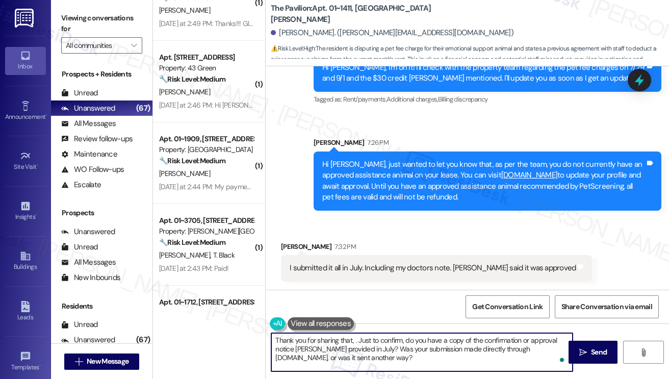
paste textarea "Paige"
type textarea "Thank you for sharing that, Paige. Just to confirm, do you have a copy of the c…"
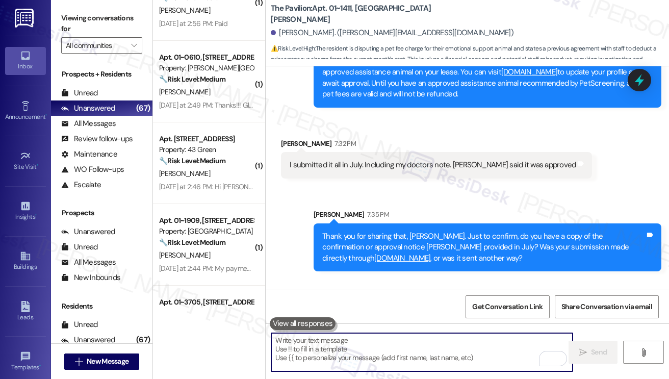
scroll to position [1080, 0]
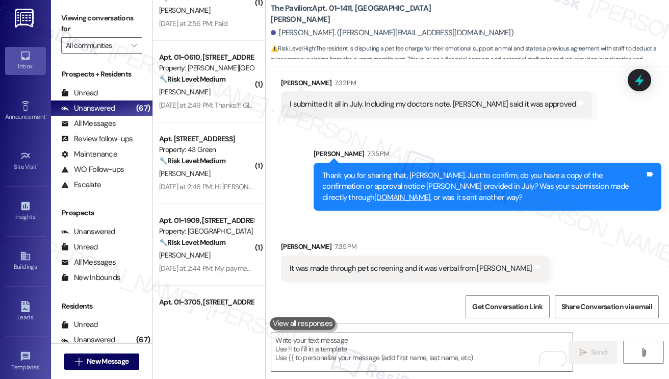
click at [352, 276] on div "It was made through pet screening and it was verbal from [PERSON_NAME] and notes" at bounding box center [415, 268] width 268 height 26
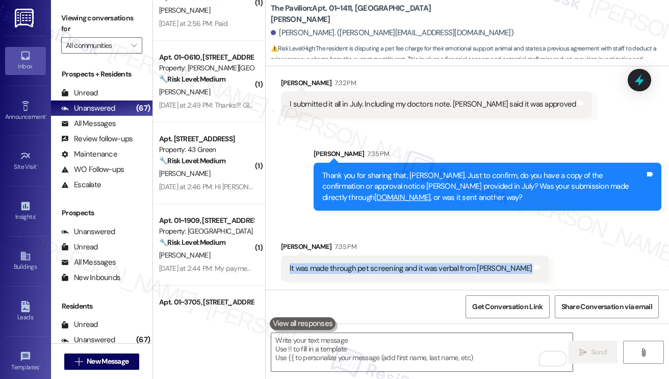
click at [352, 276] on div "It was made through pet screening and it was verbal from [PERSON_NAME] and notes" at bounding box center [415, 268] width 268 height 26
click at [424, 272] on div "It was made through pet screening and it was verbal from [PERSON_NAME]" at bounding box center [411, 268] width 243 height 11
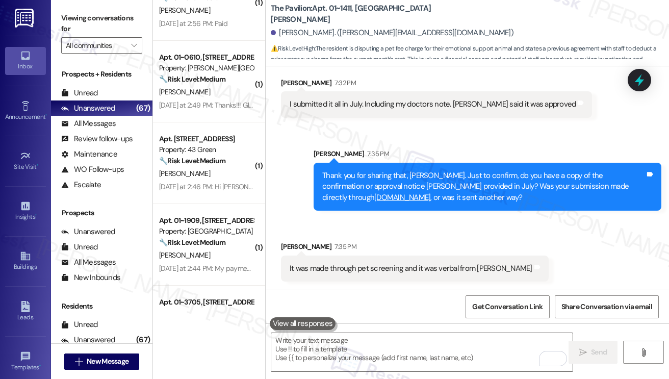
click at [414, 196] on div "Thank you for sharing that, [PERSON_NAME]. Just to confirm, do you have a copy …" at bounding box center [483, 186] width 323 height 33
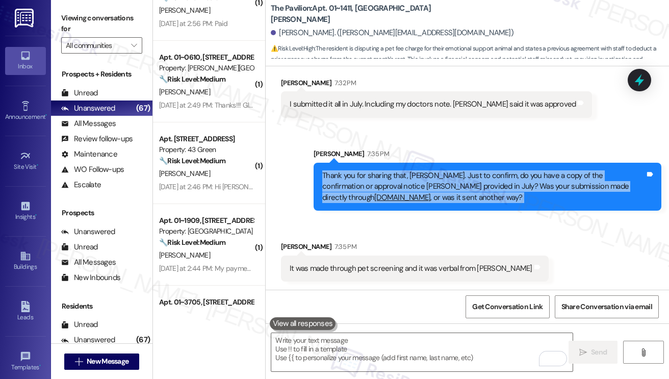
click at [414, 196] on div "Thank you for sharing that, [PERSON_NAME]. Just to confirm, do you have a copy …" at bounding box center [483, 186] width 323 height 33
copy div "Thank you for sharing that, [PERSON_NAME]. Just to confirm, do you have a copy …"
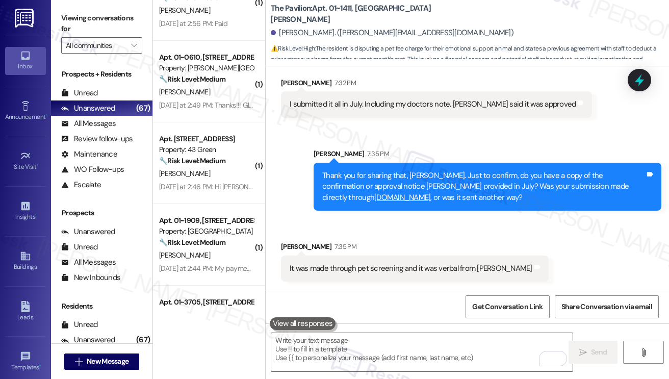
drag, startPoint x: 76, startPoint y: 17, endPoint x: 127, endPoint y: 55, distance: 63.8
click at [76, 17] on label "Viewing conversations for" at bounding box center [101, 23] width 81 height 27
click at [304, 277] on div "It was made through pet screening and it was verbal from [PERSON_NAME] and notes" at bounding box center [415, 268] width 268 height 26
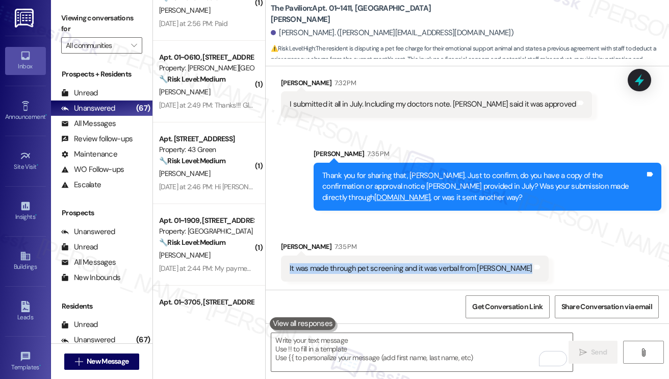
click at [304, 277] on div "It was made through pet screening and it was verbal from [PERSON_NAME] and notes" at bounding box center [415, 268] width 268 height 26
copy div "It was made through pet screening and it was verbal from [PERSON_NAME] and notes"
click at [65, 20] on label "Viewing conversations for" at bounding box center [101, 23] width 81 height 27
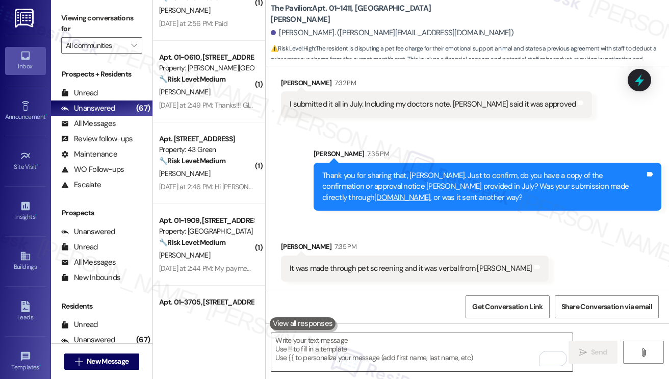
click at [319, 342] on textarea "To enrich screen reader interactions, please activate Accessibility in Grammarl…" at bounding box center [421, 352] width 301 height 38
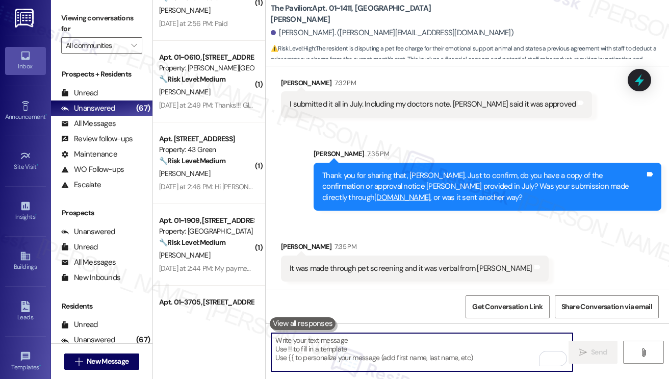
paste textarea "Since your submission through PetScreening, have you received any emails from t…"
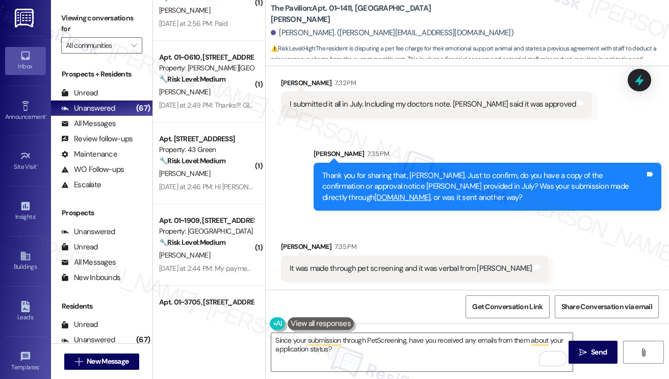
drag, startPoint x: 71, startPoint y: 20, endPoint x: 81, endPoint y: 25, distance: 11.2
click at [71, 20] on label "Viewing conversations for" at bounding box center [101, 23] width 81 height 27
click at [355, 344] on textarea "Since your submission through PetScreening, have you received any emails from t…" at bounding box center [421, 352] width 301 height 38
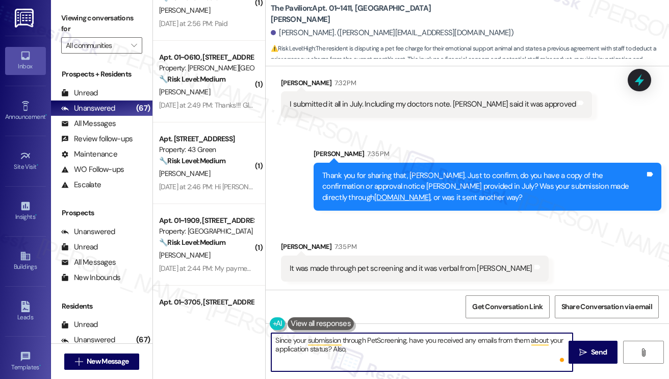
paste textarea "Can you log in to PetScreening.com and confirm if your profile shows the assist…"
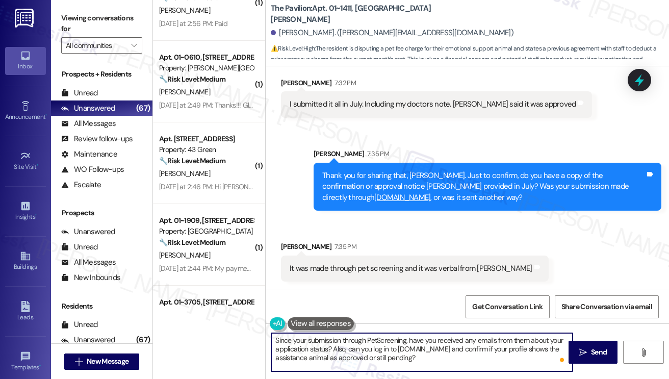
click at [424, 344] on textarea "Since your submission through PetScreening, have you received any emails from t…" at bounding box center [421, 352] width 301 height 38
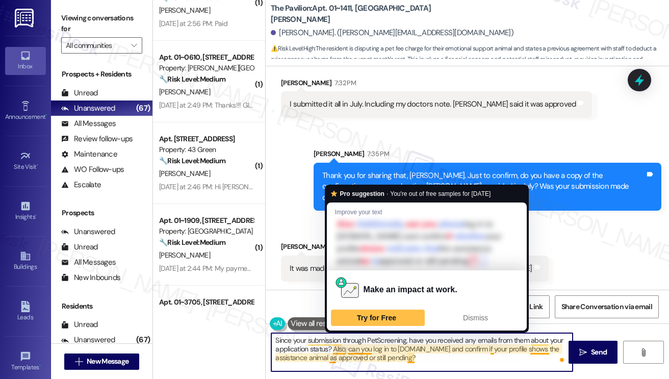
click at [339, 344] on textarea "Since your submission through PetScreening, have you received any emails from t…" at bounding box center [421, 352] width 301 height 38
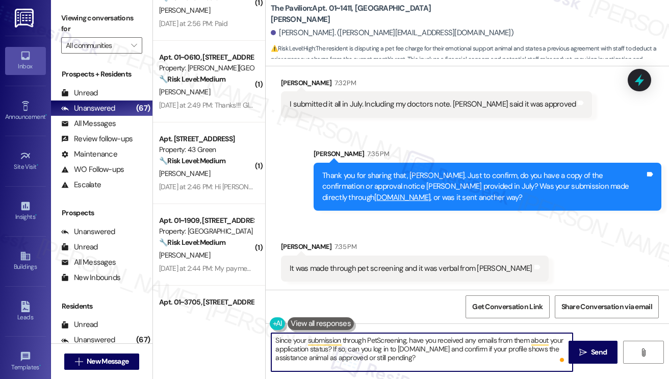
click at [428, 344] on textarea "Since your submission through PetScreening, have you received any emails from t…" at bounding box center [421, 352] width 301 height 38
drag, startPoint x: 452, startPoint y: 356, endPoint x: 332, endPoint y: 353, distance: 119.8
click at [332, 344] on textarea "Since your submission through PetScreening, have you received any emails from t…" at bounding box center [421, 352] width 301 height 38
type textarea "Since your submission through PetScreening, have you received any emails from t…"
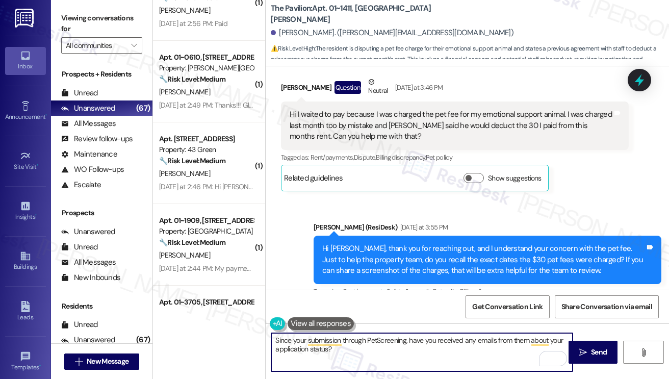
scroll to position [367, 0]
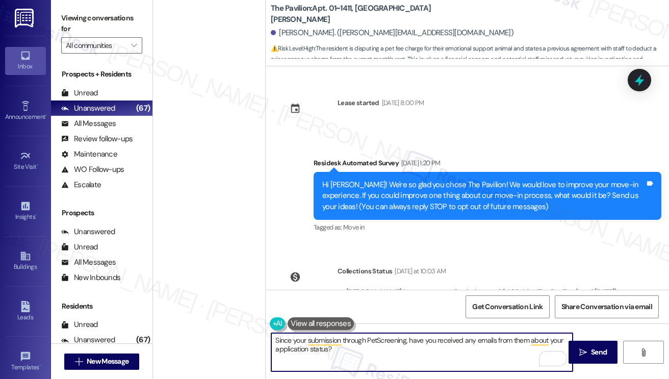
scroll to position [367, 0]
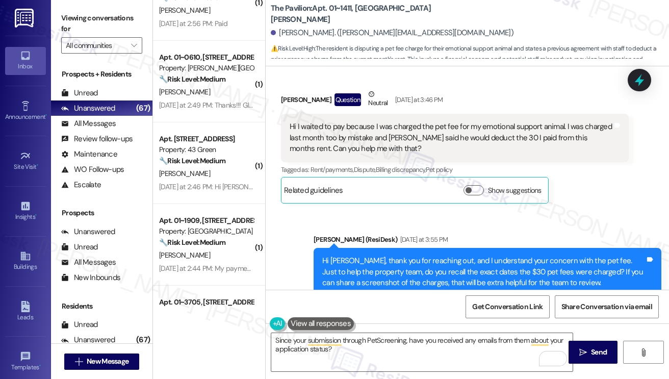
drag, startPoint x: 71, startPoint y: 13, endPoint x: 78, endPoint y: 15, distance: 7.3
click at [71, 13] on label "Viewing conversations for" at bounding box center [101, 23] width 81 height 27
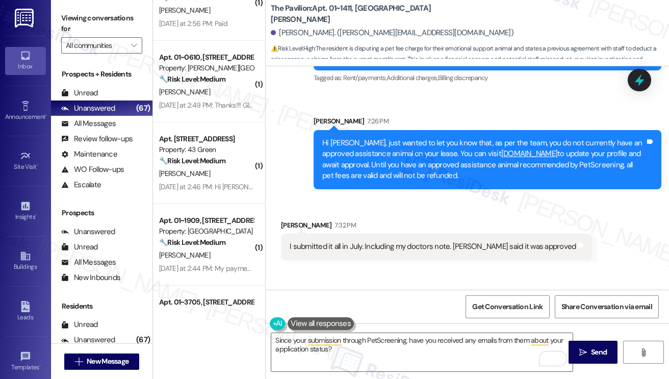
scroll to position [1081, 0]
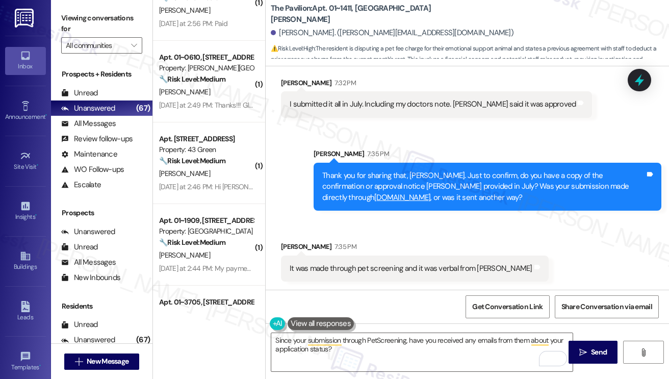
click at [375, 271] on div "It was made through pet screening and it was verbal from [PERSON_NAME]" at bounding box center [411, 268] width 243 height 11
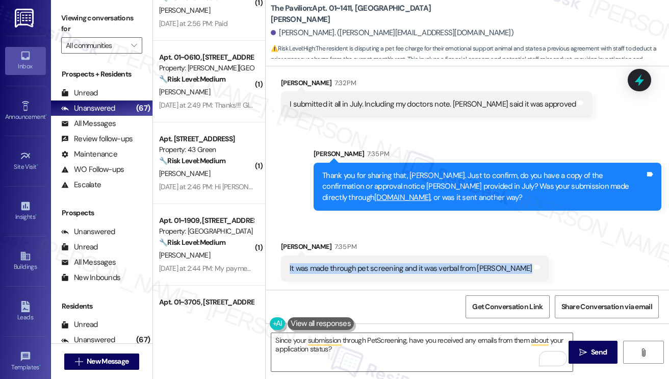
click at [375, 271] on div "It was made through pet screening and it was verbal from [PERSON_NAME]" at bounding box center [411, 268] width 243 height 11
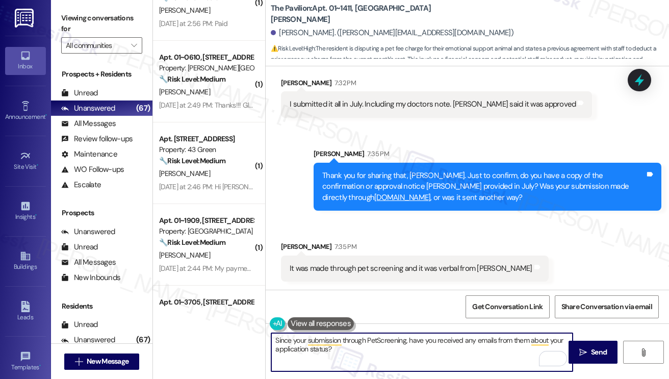
click at [276, 339] on textarea "Since your submission through PetScreening, have you received any emails from t…" at bounding box center [421, 352] width 301 height 38
click at [398, 342] on textarea "Got it. Since your submission through PetScreening, have you received any email…" at bounding box center [421, 352] width 301 height 38
click at [395, 348] on textarea "Got it. Since your submission through PetScreening, have you received any email…" at bounding box center [421, 352] width 301 height 38
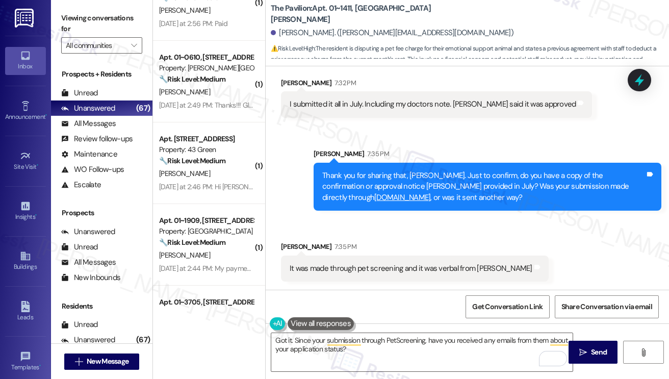
click at [80, 13] on label "Viewing conversations for" at bounding box center [101, 23] width 81 height 27
click at [385, 350] on textarea "Got it. Since your submission through PetScreening, have you received any email…" at bounding box center [421, 352] width 301 height 38
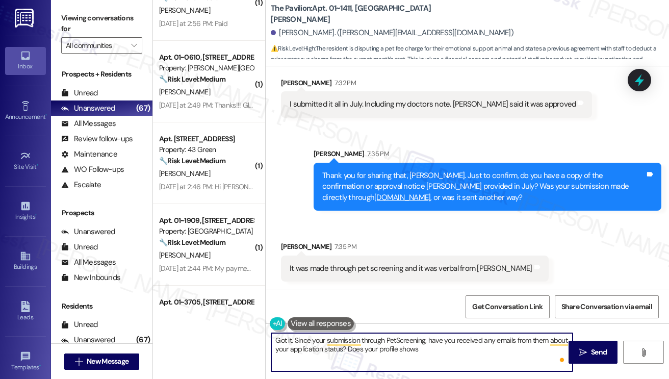
paste textarea "your profile shows the assistance animal as approved or still pending?"
click at [424, 349] on textarea "Got it. Since your submission through PetScreening, have you received any email…" at bounding box center [421, 352] width 301 height 38
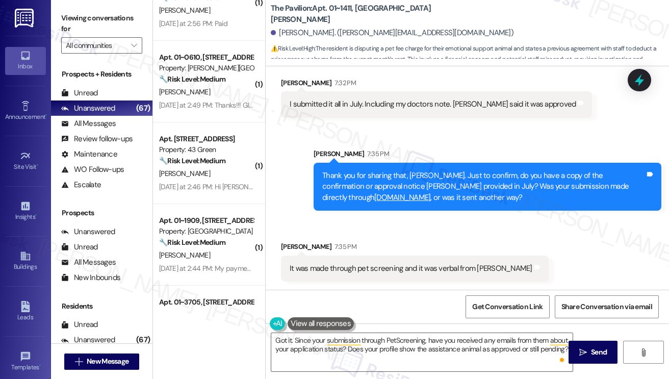
click at [487, 171] on div "Thank you for sharing that, [PERSON_NAME]. Just to confirm, do you have a copy …" at bounding box center [483, 186] width 323 height 33
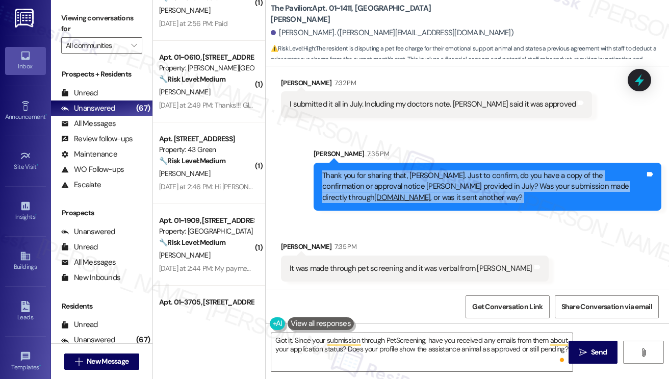
click at [487, 171] on div "Thank you for sharing that, [PERSON_NAME]. Just to confirm, do you have a copy …" at bounding box center [483, 186] width 323 height 33
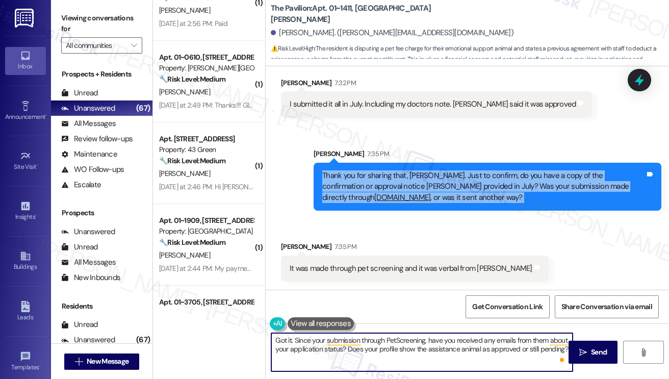
click at [565, 349] on textarea "Got it. Since your submission through PetScreening, have you received any email…" at bounding box center [421, 352] width 301 height 38
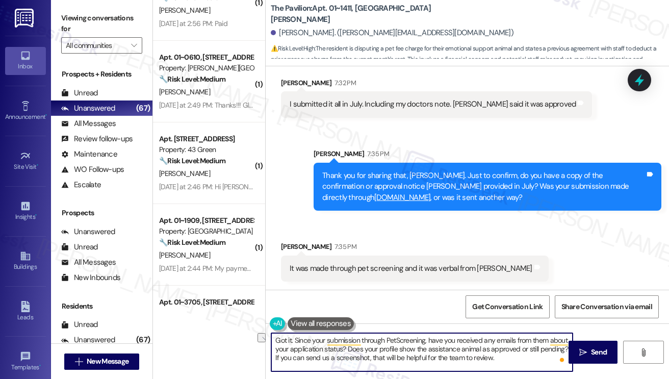
drag, startPoint x: 514, startPoint y: 358, endPoint x: 465, endPoint y: 362, distance: 49.6
click at [465, 362] on textarea "Got it. Since your submission through PetScreening, have you received any email…" at bounding box center [421, 352] width 301 height 38
click at [401, 358] on textarea "Got it. Since your submission through PetScreening, have you received any email…" at bounding box center [421, 352] width 301 height 38
type textarea "Got it. Since your submission through PetScreening, have you received any email…"
click at [515, 357] on textarea "Got it. Since your submission through PetScreening, have you received any email…" at bounding box center [421, 352] width 301 height 38
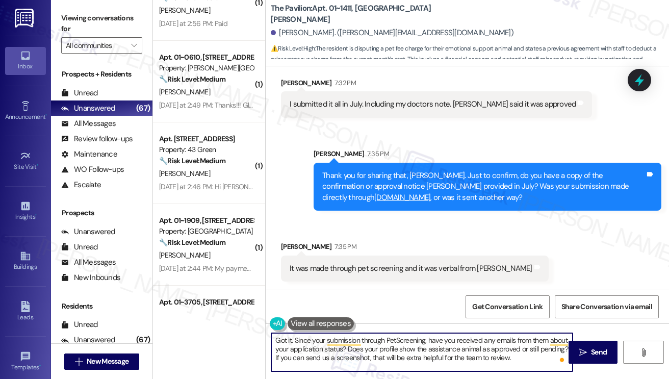
drag, startPoint x: 515, startPoint y: 357, endPoint x: 497, endPoint y: 358, distance: 17.4
click at [497, 358] on textarea "Got it. Since your submission through PetScreening, have you received any email…" at bounding box center [421, 352] width 301 height 38
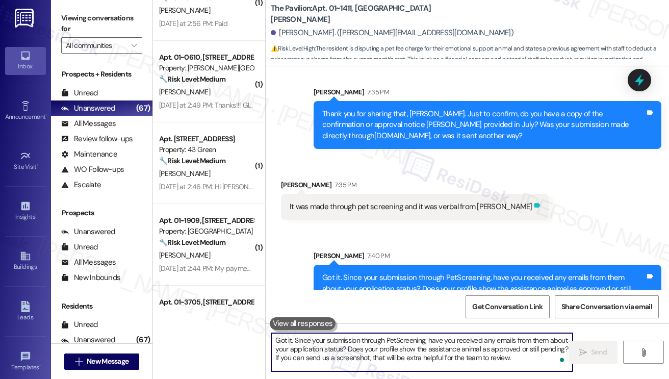
scroll to position [1173, 0]
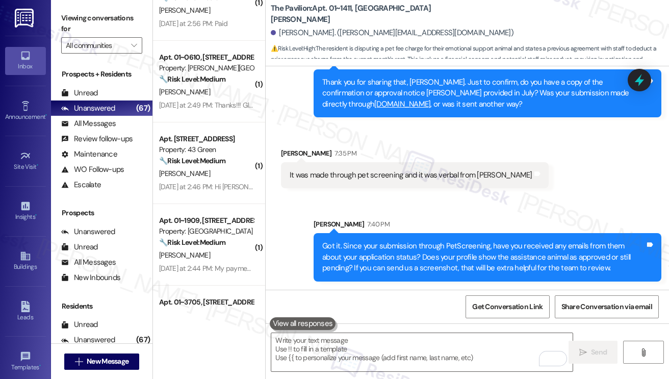
click at [496, 248] on div "Got it. Since your submission through PetScreening, have you received any email…" at bounding box center [483, 257] width 323 height 33
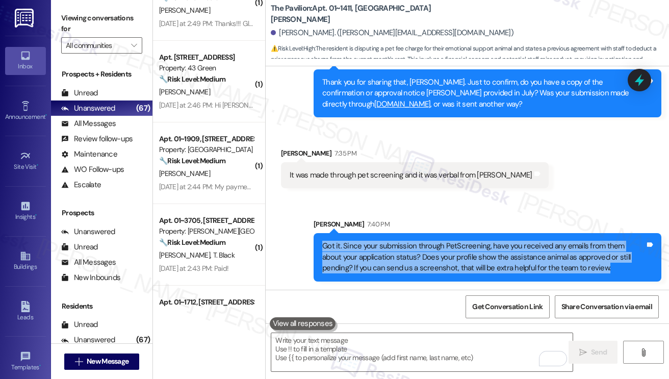
click at [496, 248] on div "Got it. Since your submission through PetScreening, have you received any email…" at bounding box center [483, 257] width 323 height 33
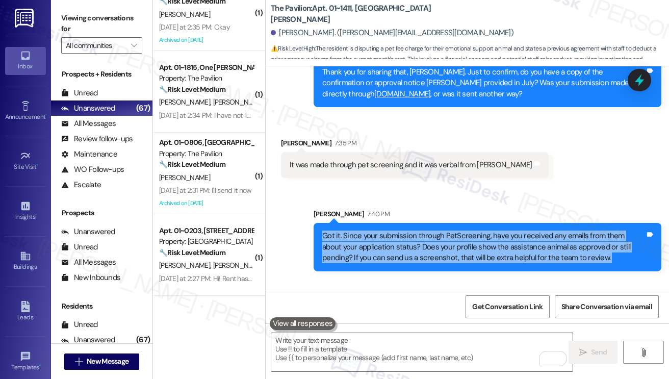
scroll to position [1445, 0]
